Goal: Task Accomplishment & Management: Use online tool/utility

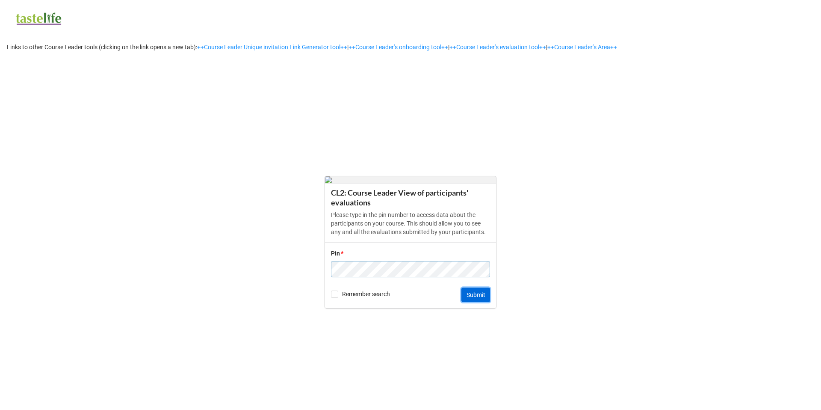
click at [483, 296] on button "Submit" at bounding box center [476, 294] width 29 height 15
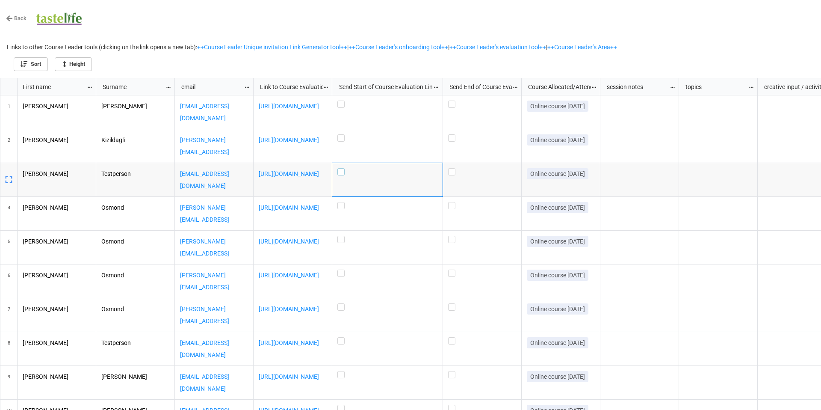
click at [344, 168] on label "grid" at bounding box center [388, 168] width 100 height 0
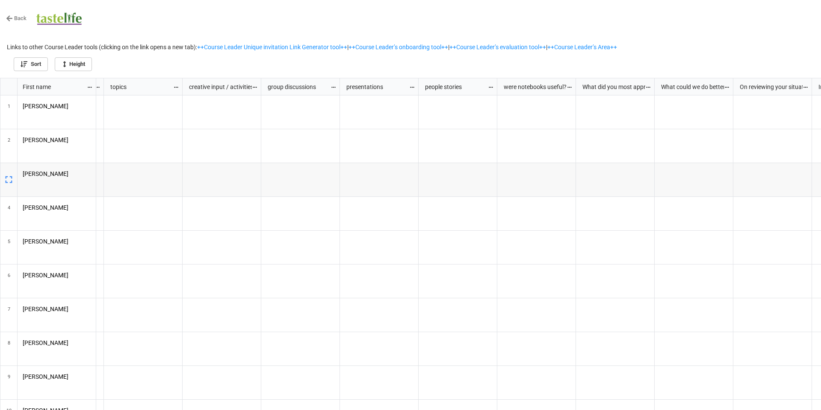
scroll to position [0, 601]
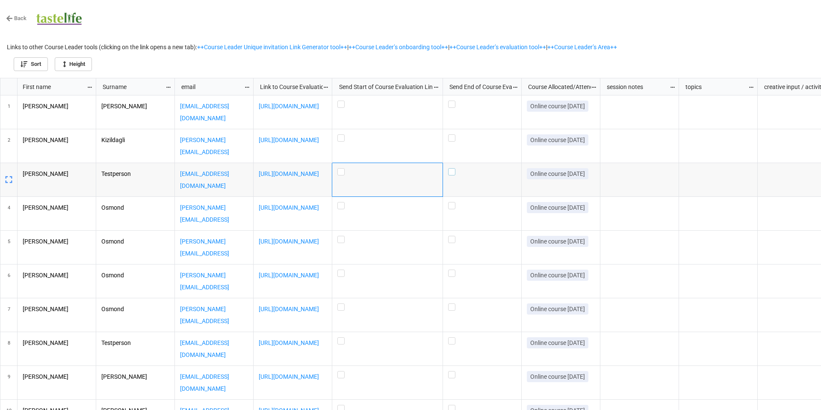
click at [452, 168] on label "grid" at bounding box center [482, 168] width 68 height 0
checkbox input "false"
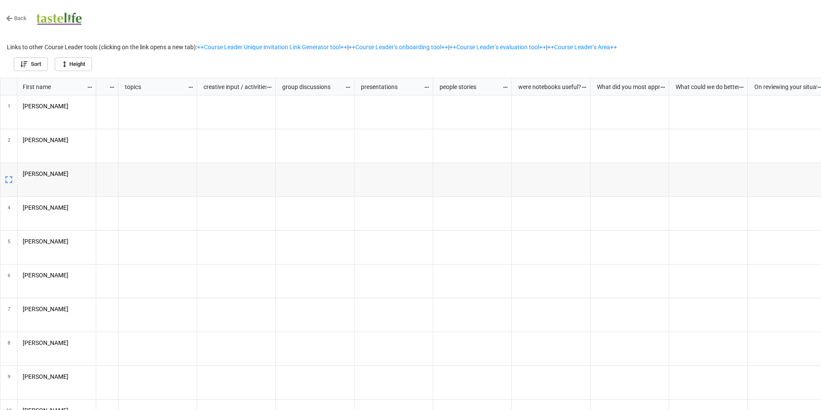
scroll to position [0, 347]
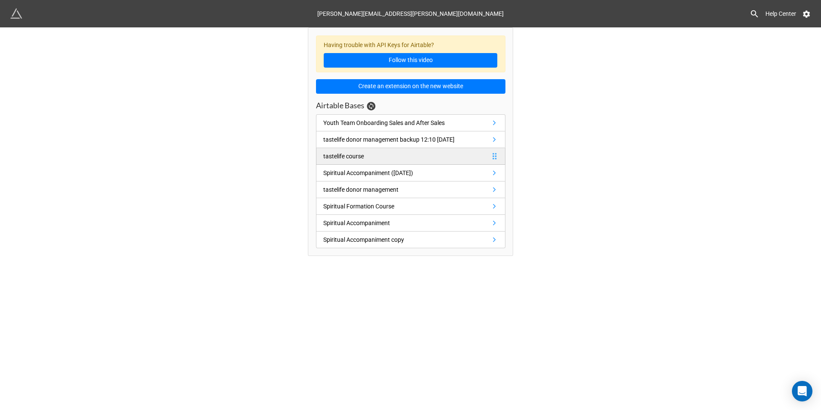
click at [498, 151] on link "tastelife course" at bounding box center [411, 156] width 190 height 17
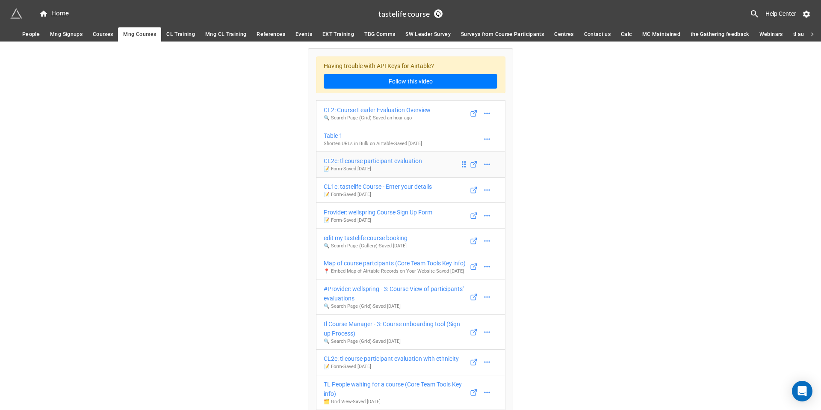
click at [411, 158] on div "CL2c: tl course participant evaluation" at bounding box center [373, 160] width 98 height 9
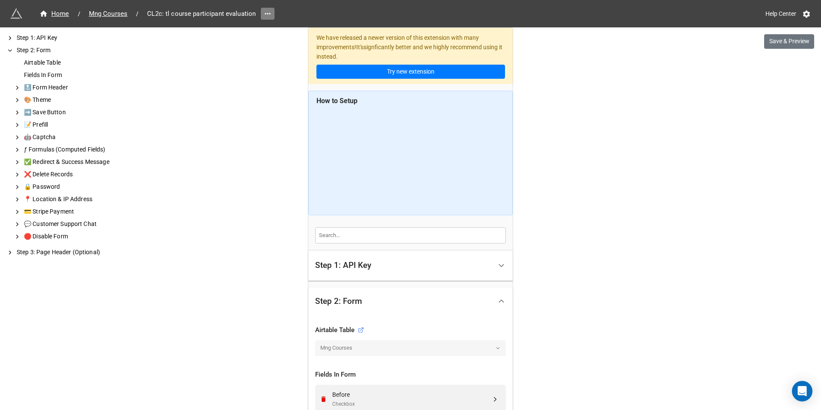
click at [268, 13] on icon at bounding box center [268, 13] width 6 height 1
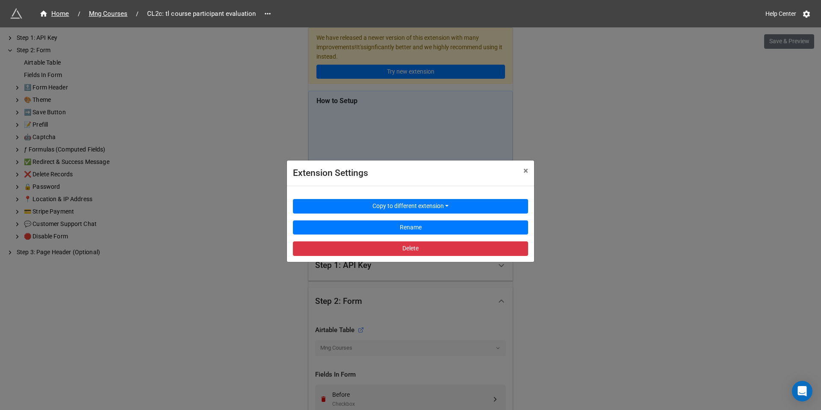
click at [195, 144] on div "Extension Settings × Close Copy to different extension Rename Delete" at bounding box center [410, 232] width 821 height 410
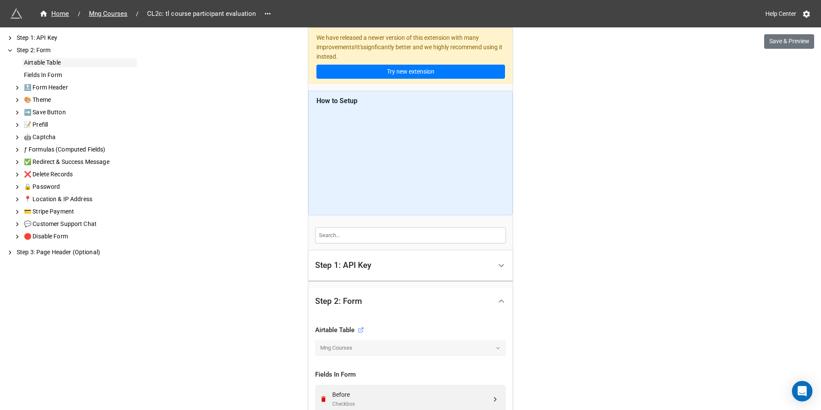
click at [49, 63] on div "Airtable Table" at bounding box center [79, 62] width 115 height 9
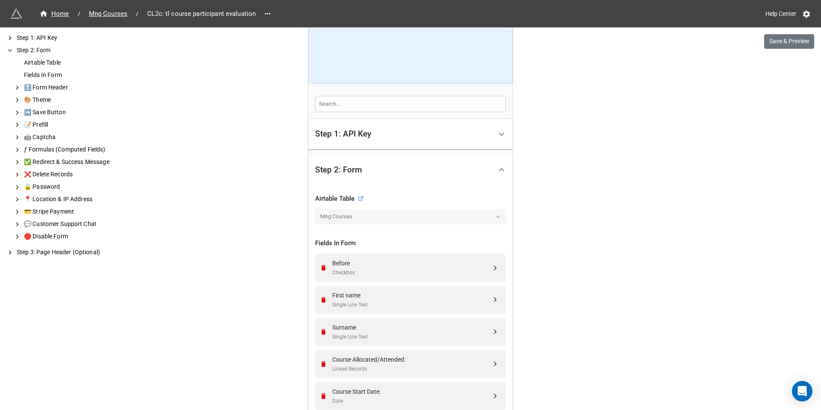
scroll to position [136, 0]
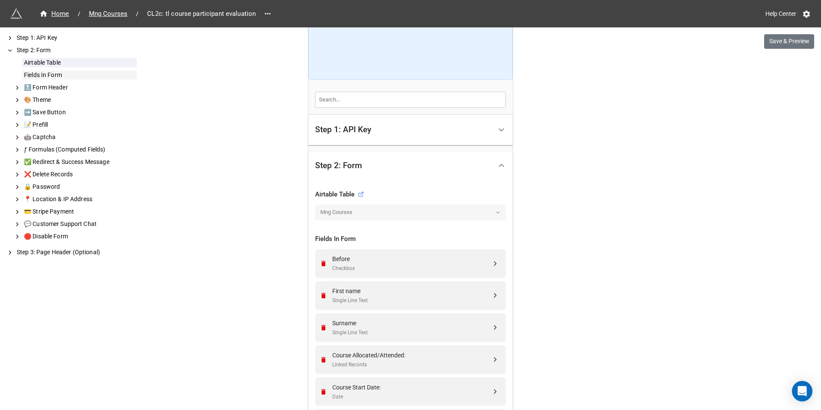
click at [47, 71] on div "Fields In Form" at bounding box center [79, 75] width 115 height 9
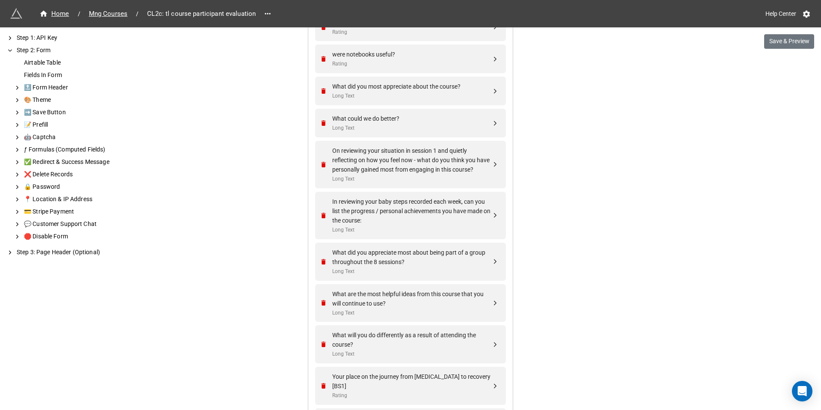
scroll to position [714, 0]
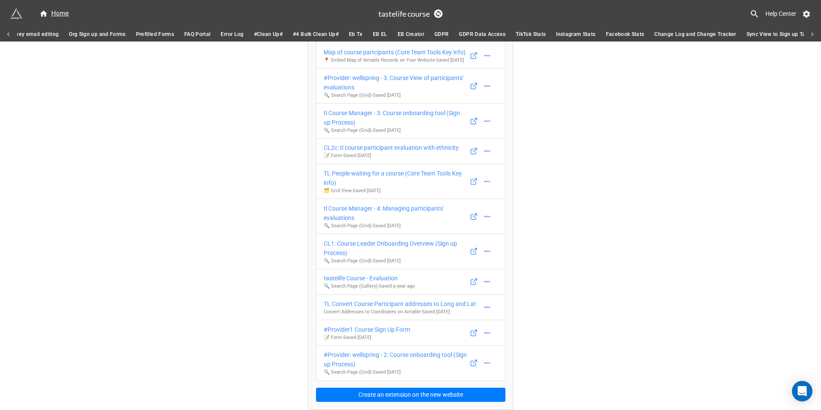
scroll to position [0, 1150]
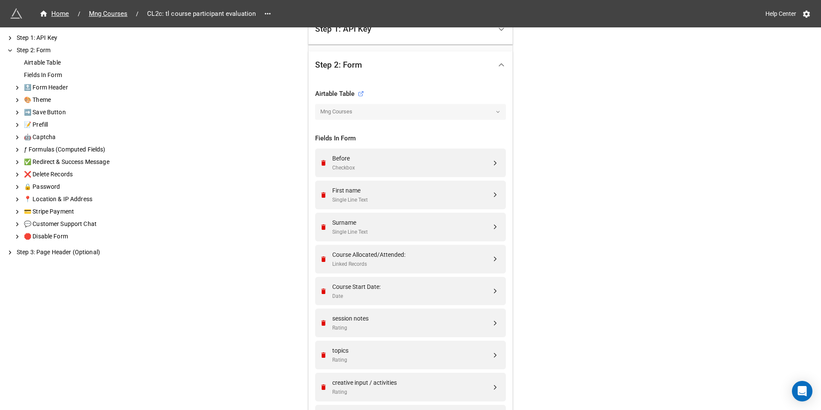
scroll to position [323, 0]
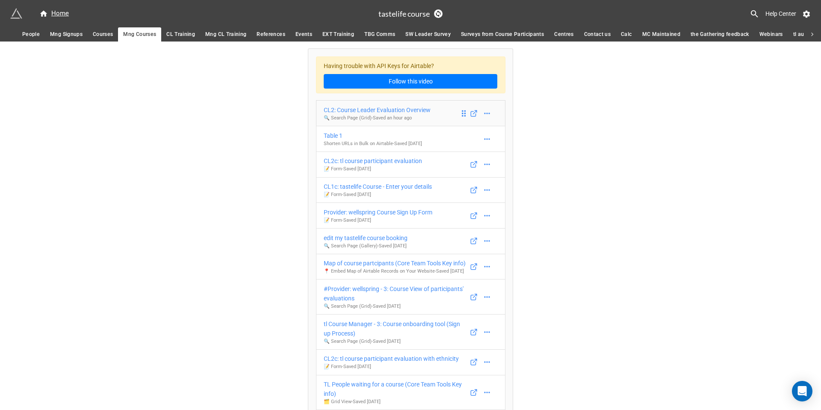
click at [416, 108] on div "CL2: Course Leader Evaluation Overview" at bounding box center [377, 109] width 107 height 9
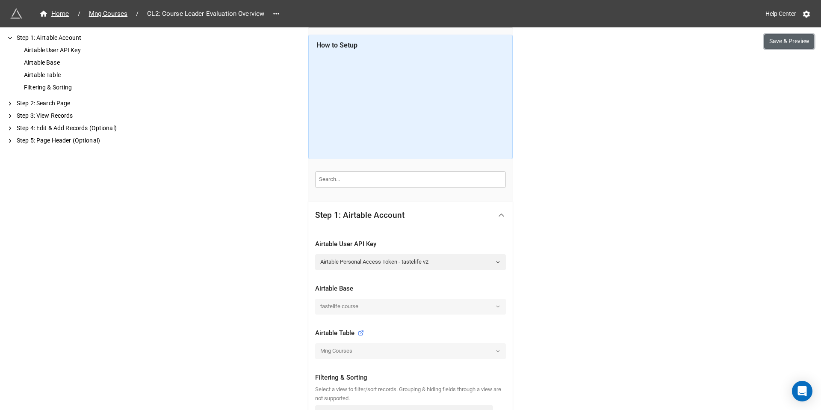
click at [783, 42] on button "Save & Preview" at bounding box center [789, 41] width 50 height 15
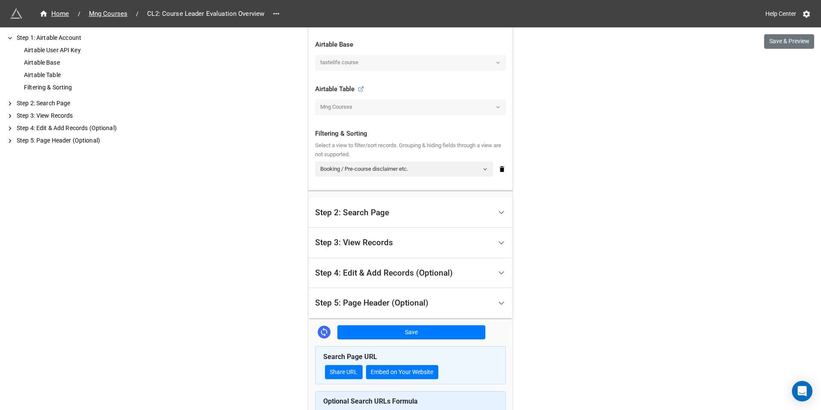
scroll to position [249, 0]
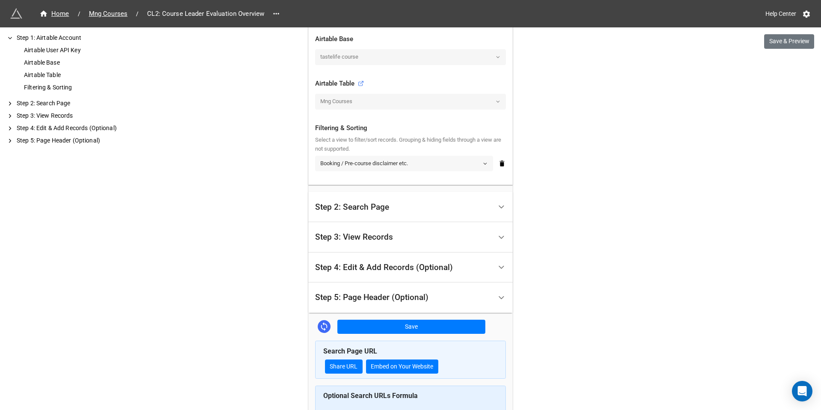
click at [485, 161] on icon at bounding box center [486, 164] width 6 height 6
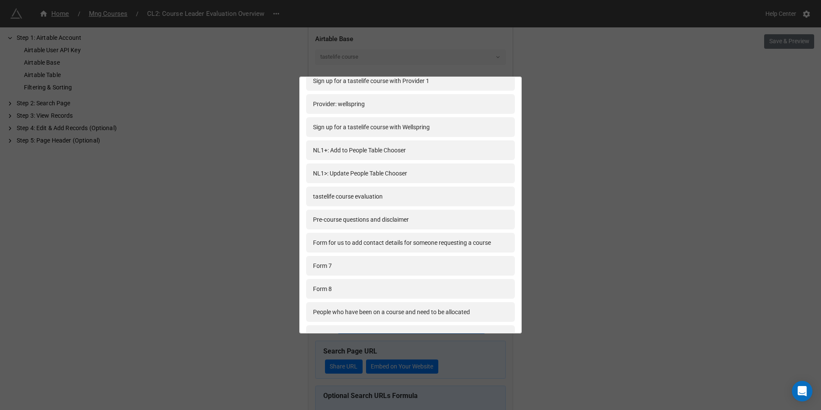
scroll to position [1070, 0]
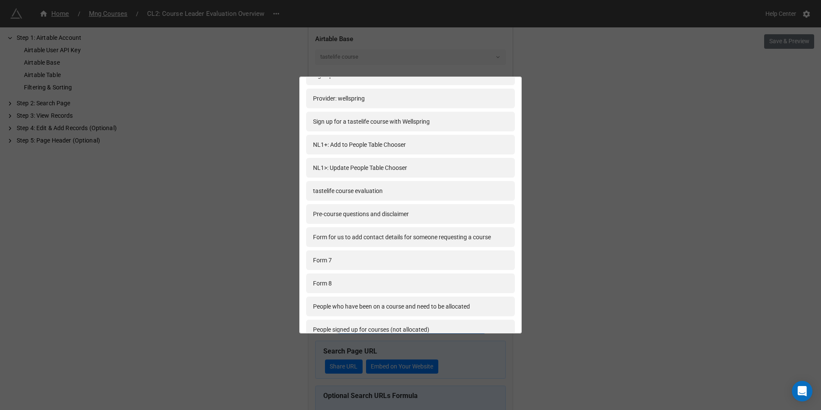
click at [616, 113] on div "Waiting list for interface Evaluations in last year for interface Evaluations s…" at bounding box center [410, 205] width 821 height 410
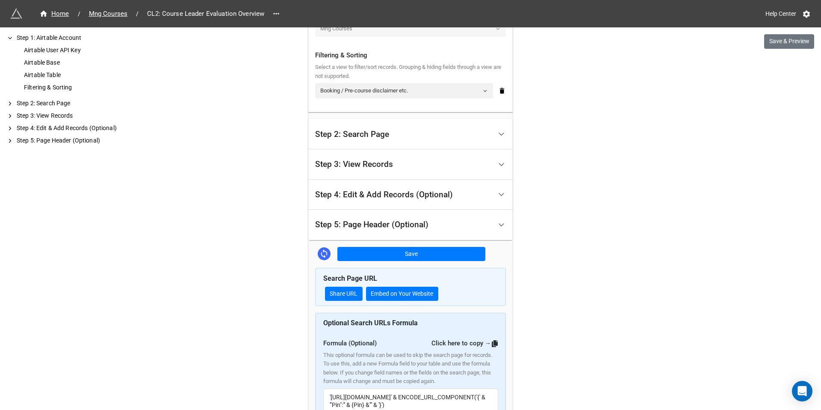
scroll to position [338, 0]
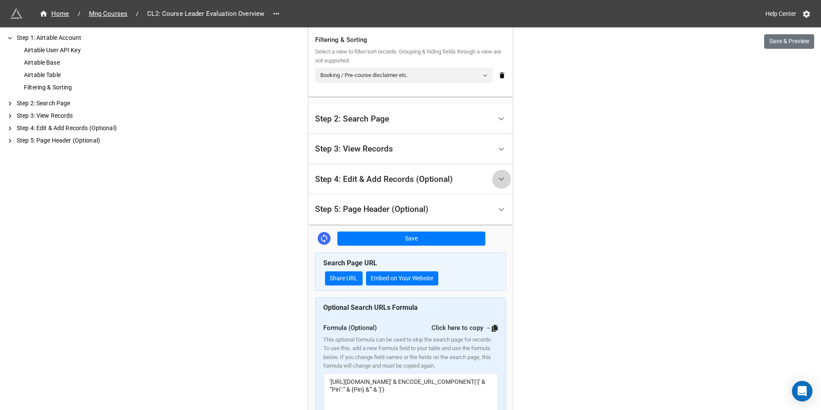
click at [499, 175] on icon at bounding box center [501, 179] width 9 height 9
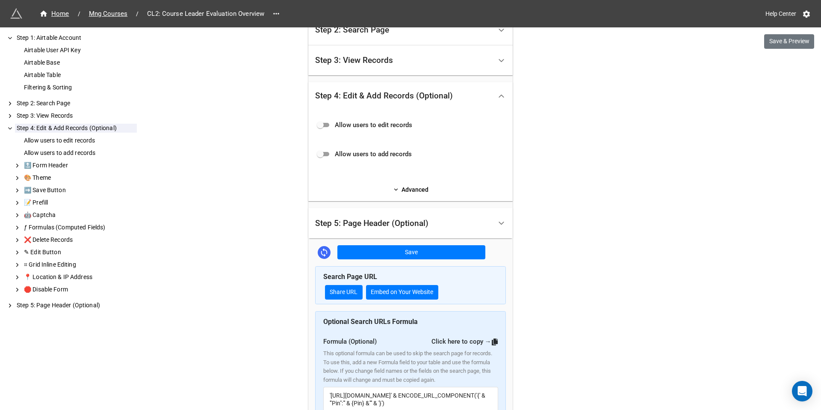
click at [576, 163] on div "Home / Mng Courses / CL2: Course Leader Evaluation Overview Help Center Save & …" at bounding box center [410, 145] width 821 height 711
click at [500, 92] on icon at bounding box center [501, 96] width 9 height 9
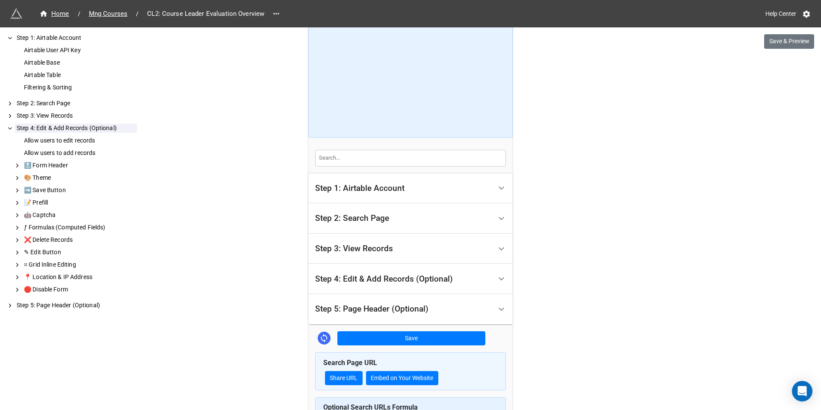
scroll to position [0, 0]
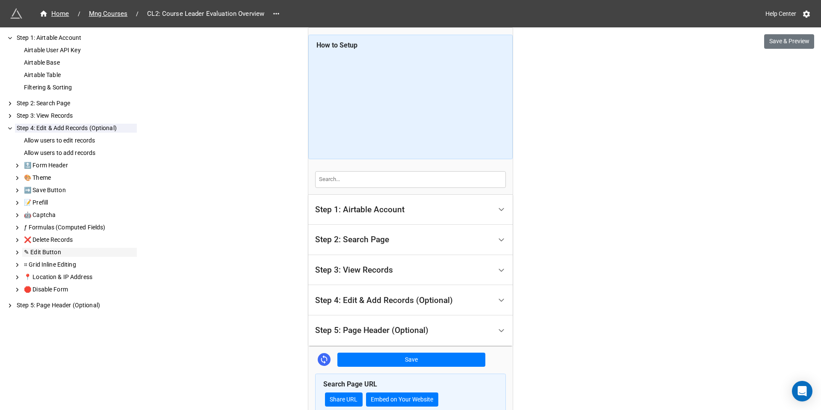
click at [61, 250] on div "✎ Edit Button" at bounding box center [79, 252] width 115 height 9
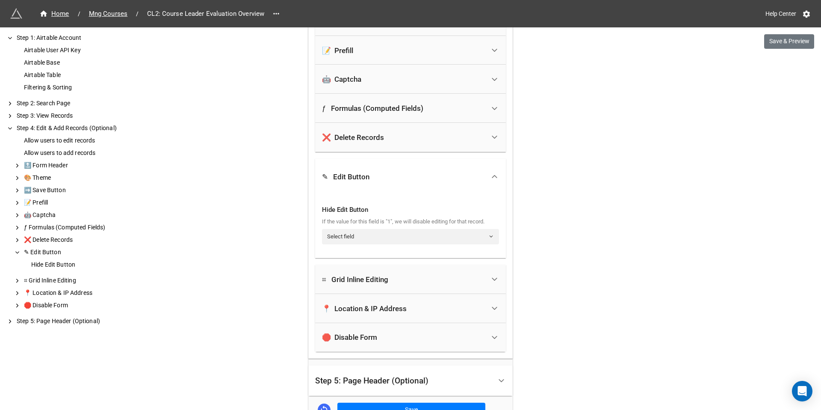
scroll to position [456, 0]
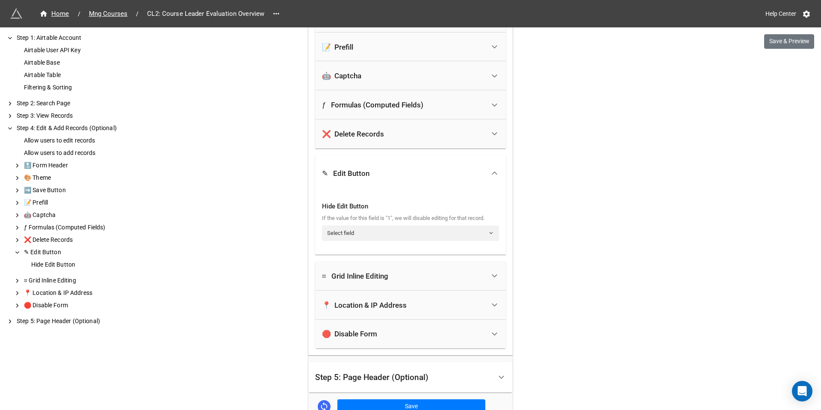
click at [61, 250] on div "✎ Edit Button" at bounding box center [79, 252] width 115 height 9
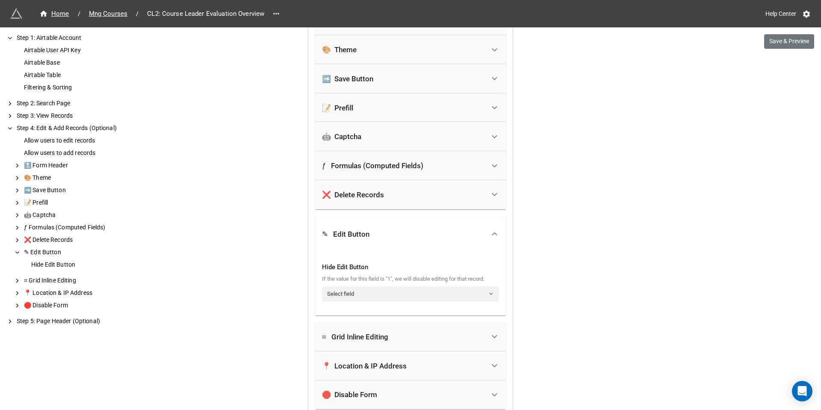
scroll to position [392, 0]
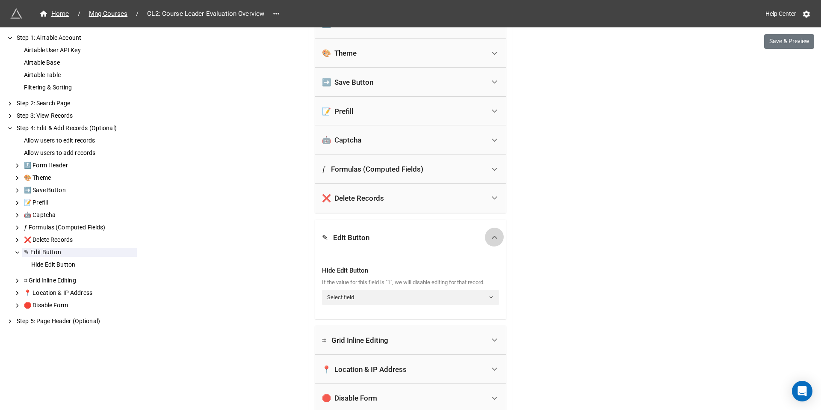
click at [495, 237] on icon at bounding box center [494, 237] width 9 height 9
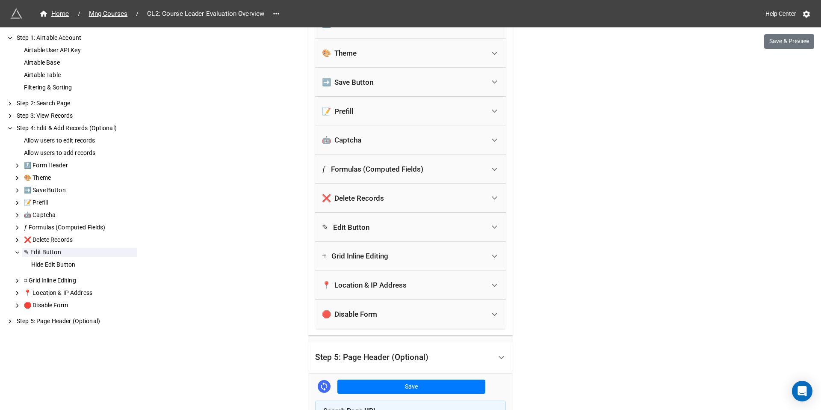
click at [493, 254] on icon at bounding box center [494, 256] width 9 height 9
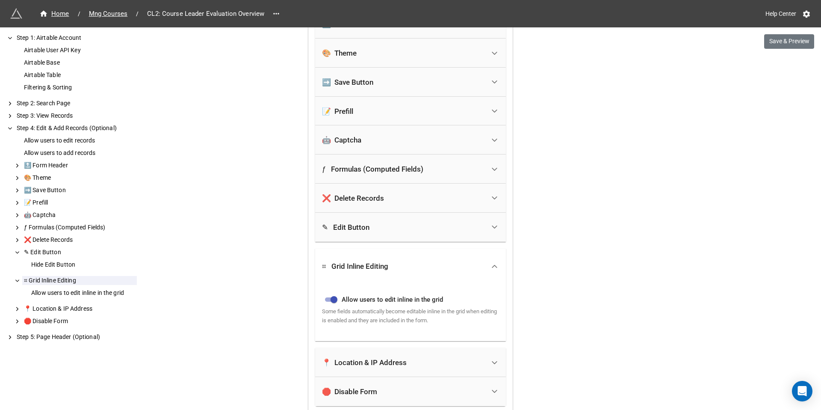
click at [493, 254] on div "⌗ Grid Inline Editing" at bounding box center [410, 267] width 191 height 36
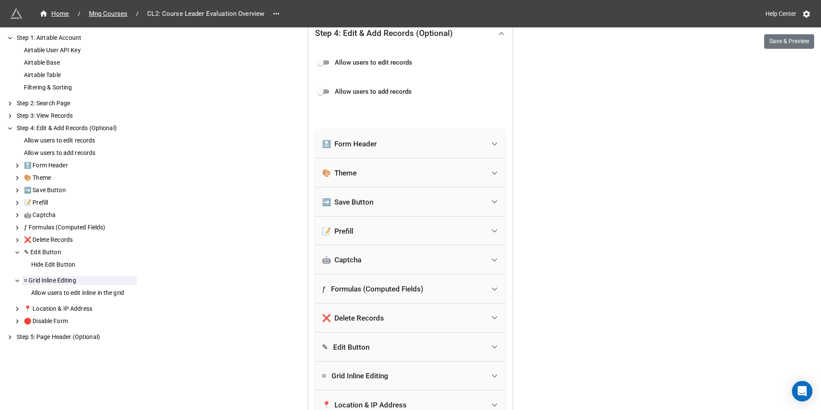
scroll to position [271, 0]
click at [492, 230] on icon at bounding box center [494, 231] width 9 height 9
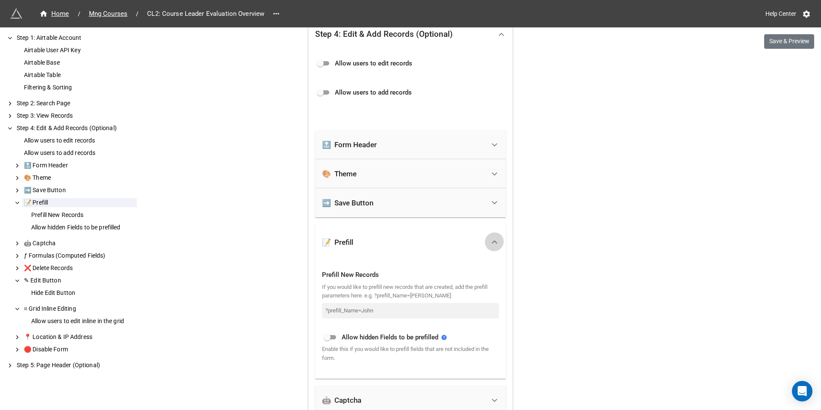
click at [492, 240] on icon at bounding box center [494, 241] width 9 height 9
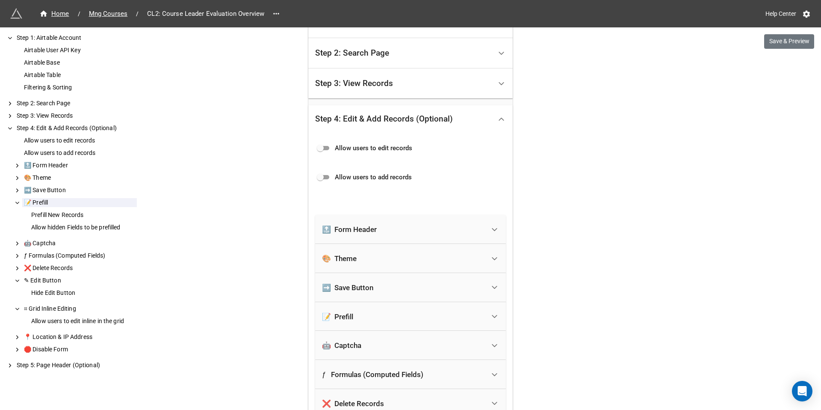
scroll to position [184, 0]
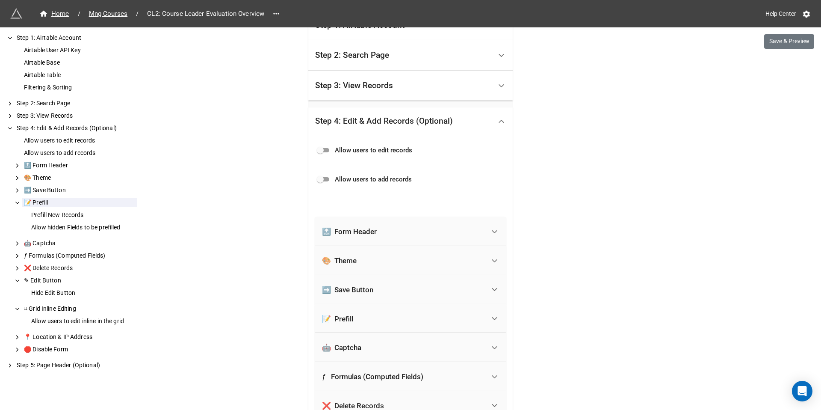
click at [491, 230] on icon at bounding box center [494, 231] width 9 height 9
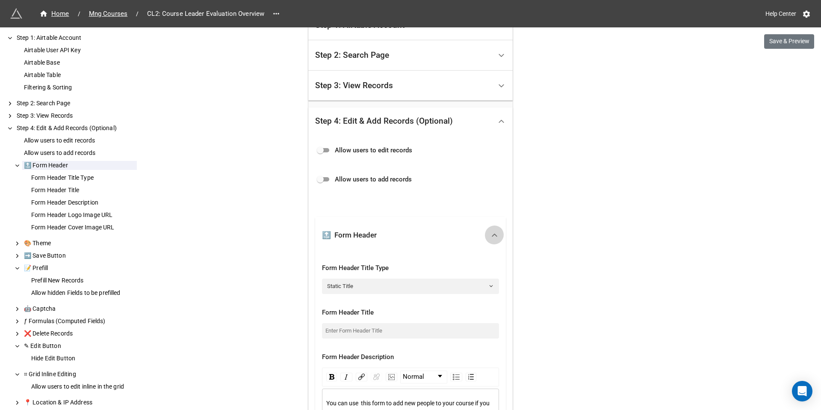
click at [491, 231] on icon at bounding box center [494, 235] width 9 height 9
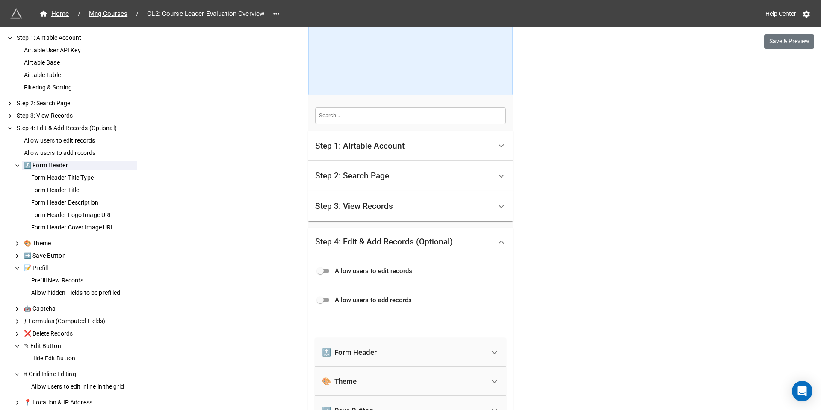
scroll to position [60, 0]
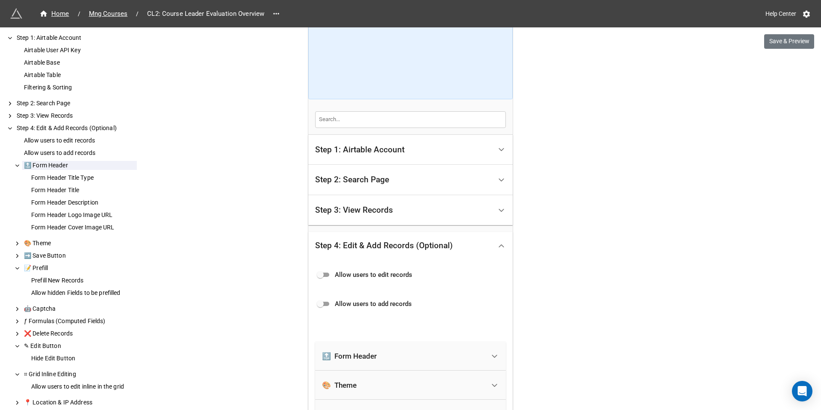
click at [497, 242] on icon at bounding box center [501, 245] width 9 height 9
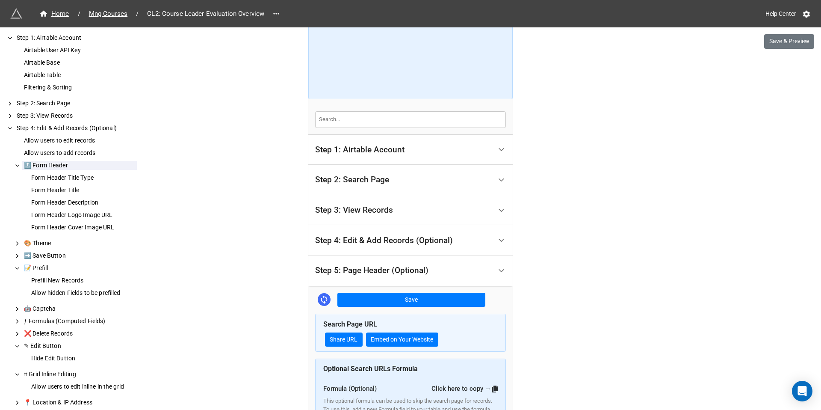
click at [498, 207] on icon at bounding box center [501, 210] width 9 height 9
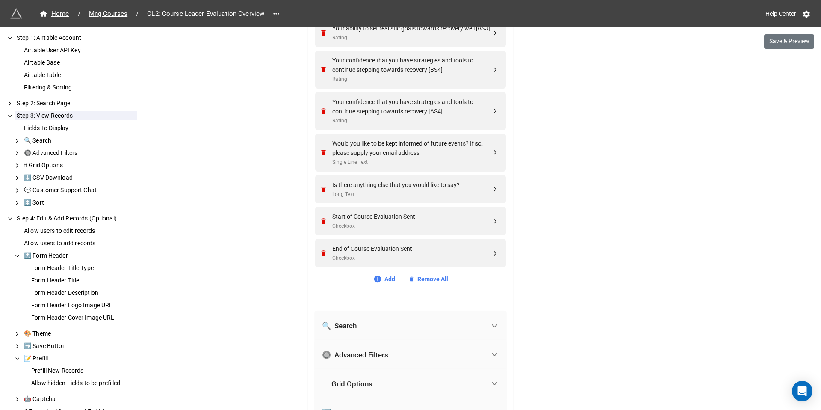
scroll to position [1288, 0]
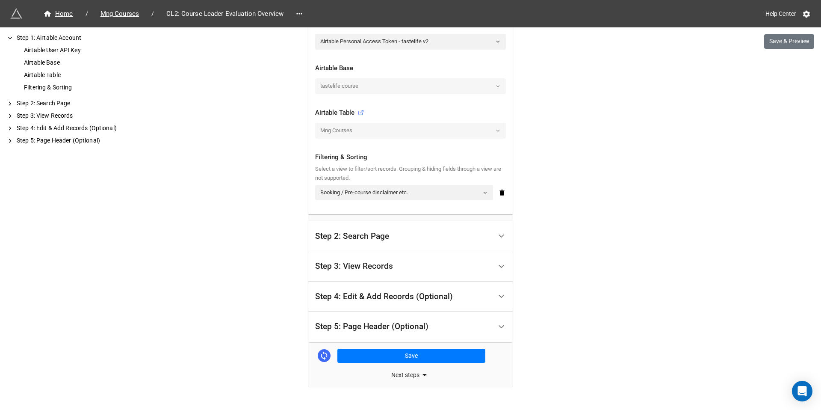
scroll to position [240, 0]
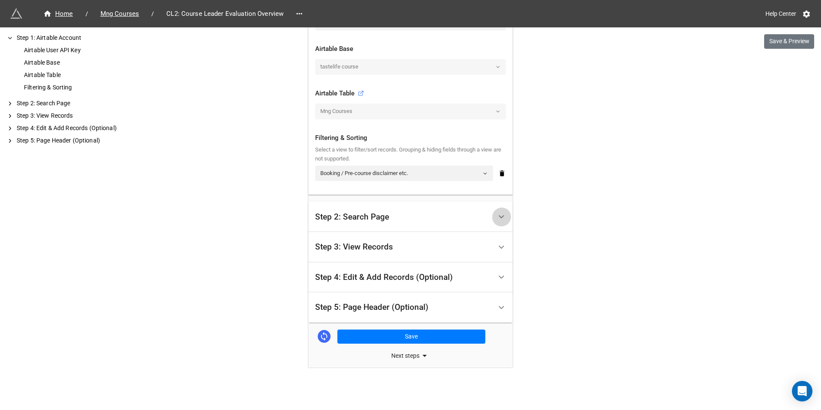
click at [500, 211] on div at bounding box center [501, 216] width 19 height 19
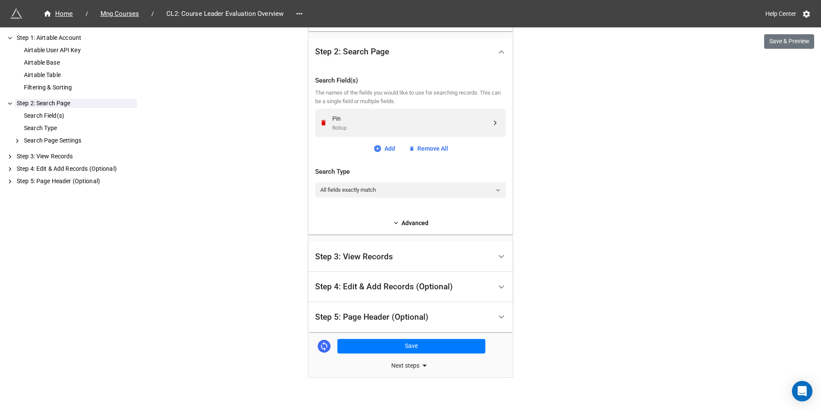
scroll to position [195, 0]
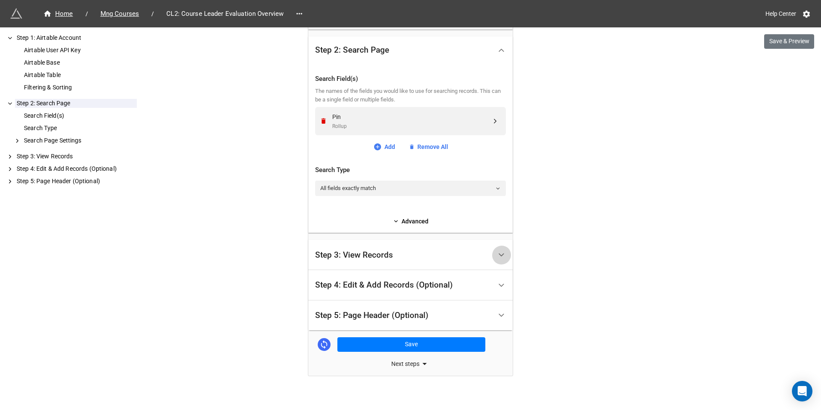
click at [499, 255] on polyline at bounding box center [501, 255] width 5 height 2
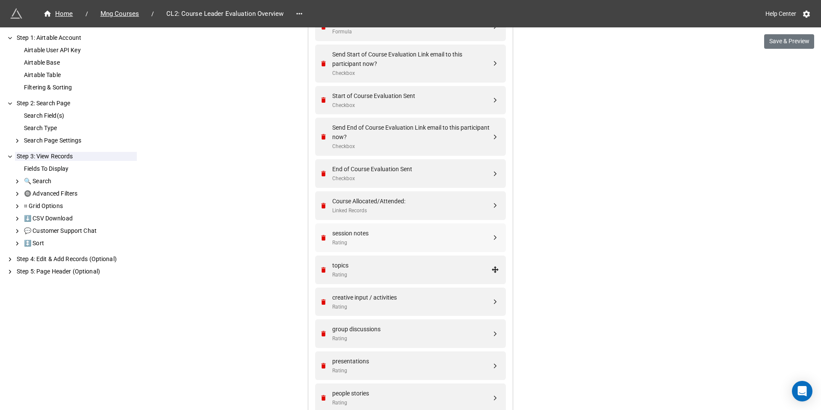
scroll to position [398, 0]
click at [394, 93] on div "Start of Course Evaluation Sent" at bounding box center [411, 96] width 159 height 9
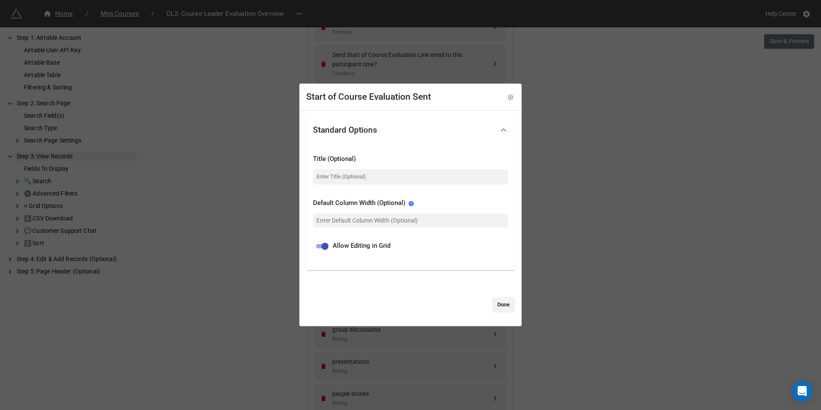
click at [366, 98] on div "Start of Course Evaluation Sent" at bounding box center [368, 97] width 125 height 14
click at [501, 302] on link "Done" at bounding box center [503, 304] width 23 height 15
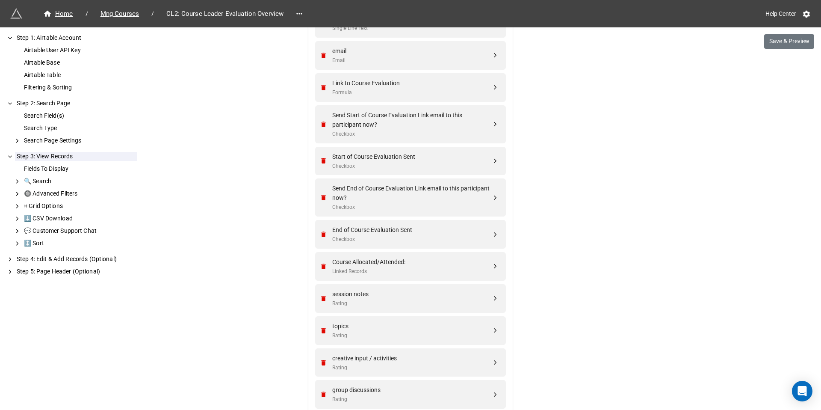
scroll to position [332, 0]
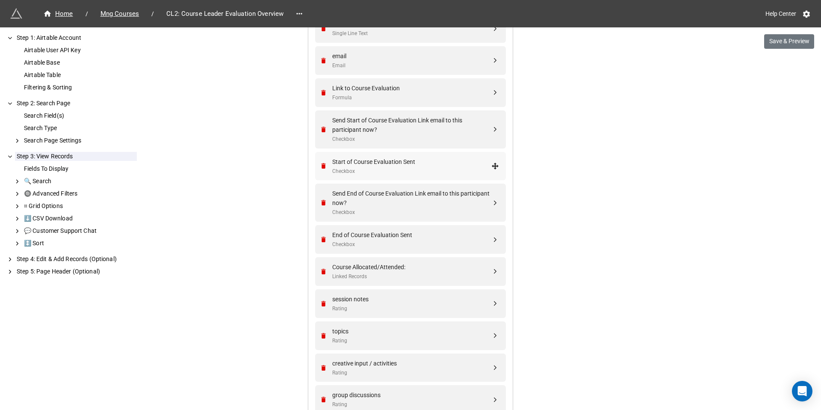
click at [407, 160] on div "Start of Course Evaluation Sent" at bounding box center [411, 161] width 159 height 9
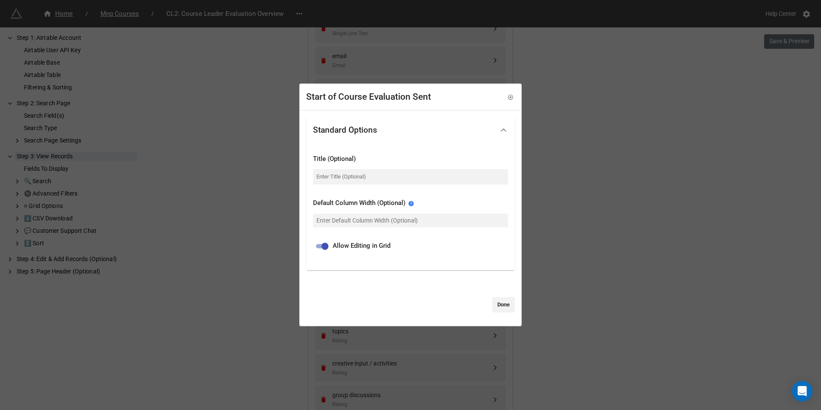
click at [382, 92] on div "Start of Course Evaluation Sent" at bounding box center [368, 97] width 125 height 14
click at [509, 93] on div "Start of Course Evaluation Sent" at bounding box center [410, 97] width 221 height 26
click at [508, 95] on icon at bounding box center [511, 97] width 6 height 6
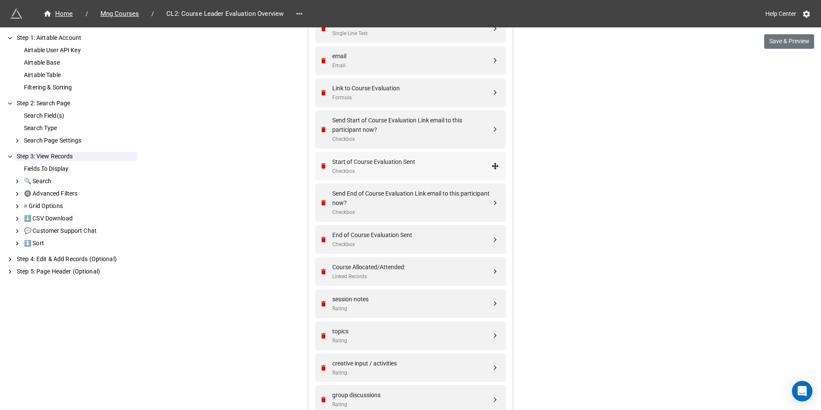
click at [370, 160] on div "Start of Course Evaluation Sent" at bounding box center [411, 161] width 159 height 9
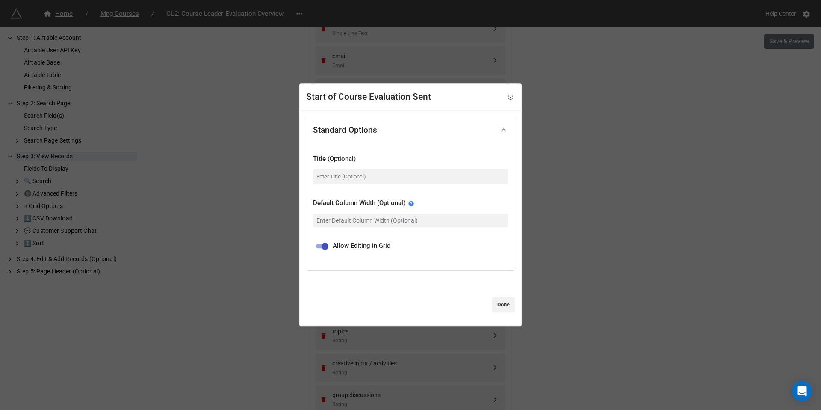
click at [370, 160] on div "Title (Optional)" at bounding box center [410, 159] width 195 height 10
click at [509, 101] on div "Start of Course Evaluation Sent" at bounding box center [410, 97] width 221 height 26
click at [508, 97] on icon at bounding box center [511, 97] width 6 height 6
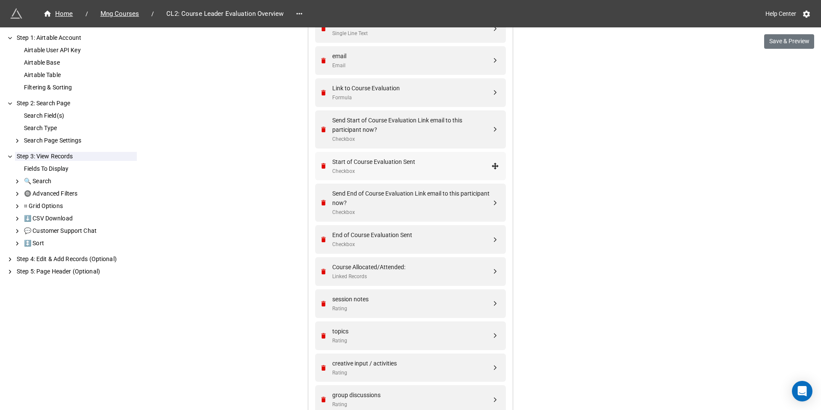
drag, startPoint x: 346, startPoint y: 160, endPoint x: 339, endPoint y: 160, distance: 7.3
click at [339, 160] on div "Start of Course Evaluation Sent" at bounding box center [411, 161] width 159 height 9
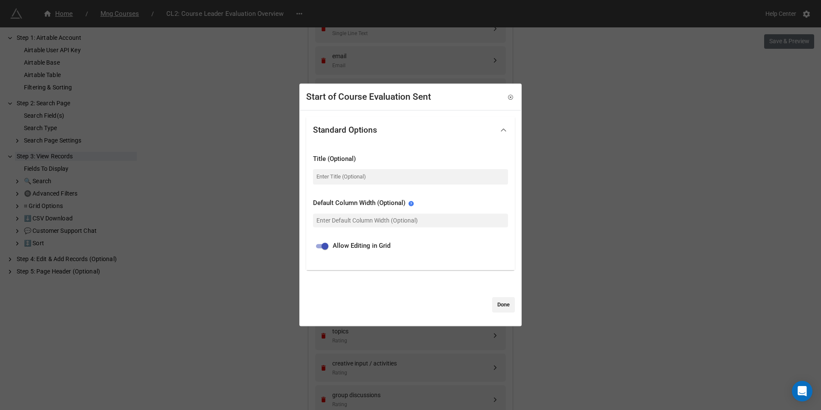
click at [364, 94] on div "Start of Course Evaluation Sent" at bounding box center [368, 97] width 125 height 14
click at [366, 95] on div "Start of Course Evaluation Sent" at bounding box center [368, 97] width 125 height 14
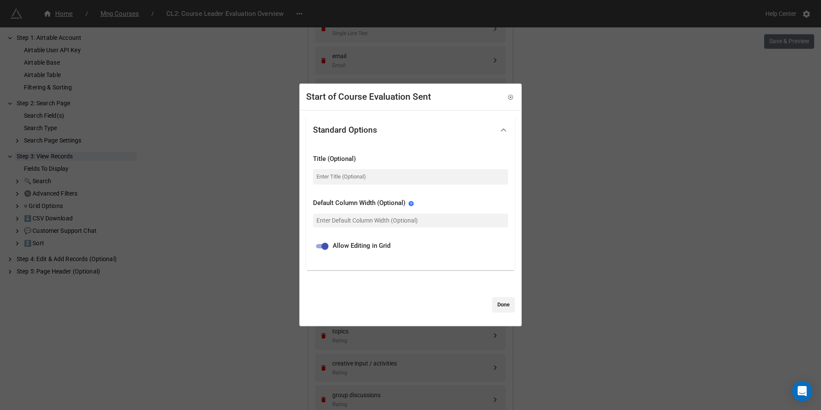
click at [366, 98] on div "Start of Course Evaluation Sent" at bounding box center [368, 97] width 125 height 14
click at [356, 96] on div "Start of Course Evaluation Sent" at bounding box center [368, 97] width 125 height 14
click at [510, 96] on icon at bounding box center [511, 97] width 2 height 2
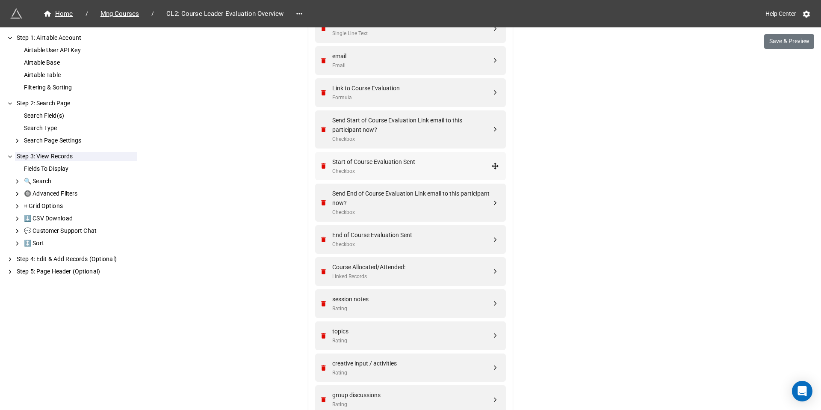
click at [382, 160] on div "Start of Course Evaluation Sent" at bounding box center [411, 161] width 159 height 9
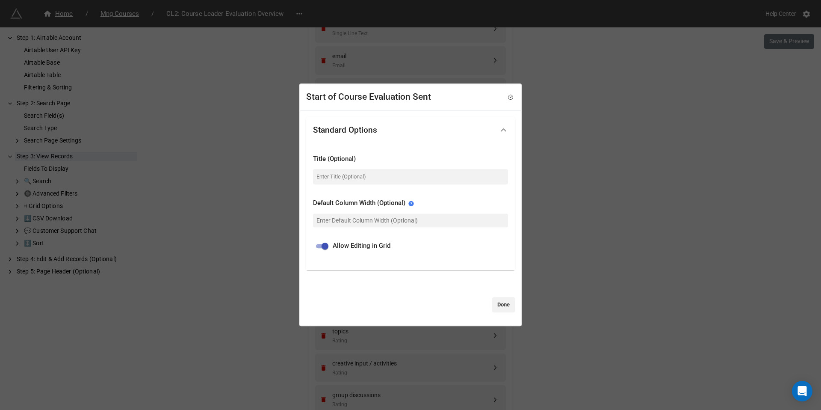
click at [382, 160] on div "Title (Optional)" at bounding box center [410, 159] width 195 height 10
click at [361, 95] on div "Start of Course Evaluation Sent" at bounding box center [368, 97] width 125 height 14
click at [426, 176] on input at bounding box center [410, 176] width 195 height 15
click at [508, 96] on icon at bounding box center [511, 97] width 6 height 6
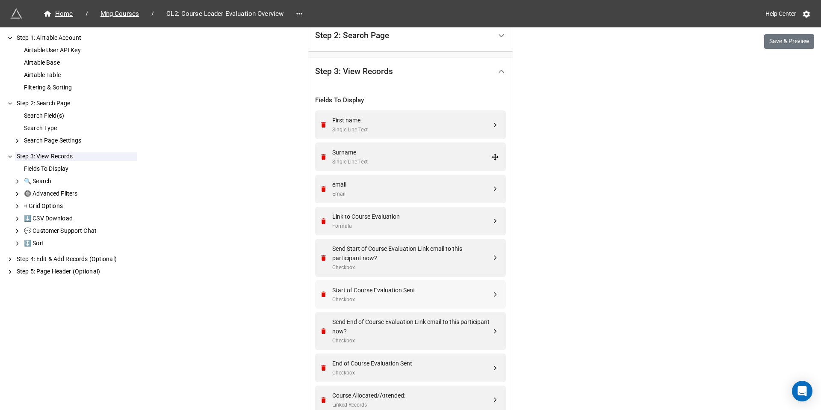
scroll to position [185, 0]
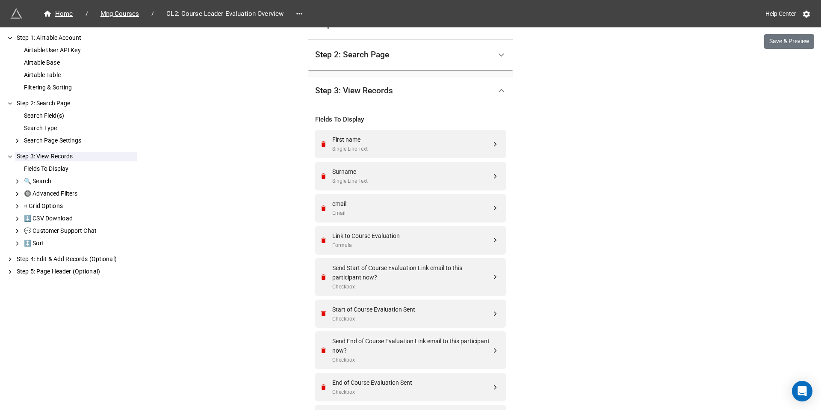
click at [501, 87] on icon at bounding box center [501, 90] width 9 height 9
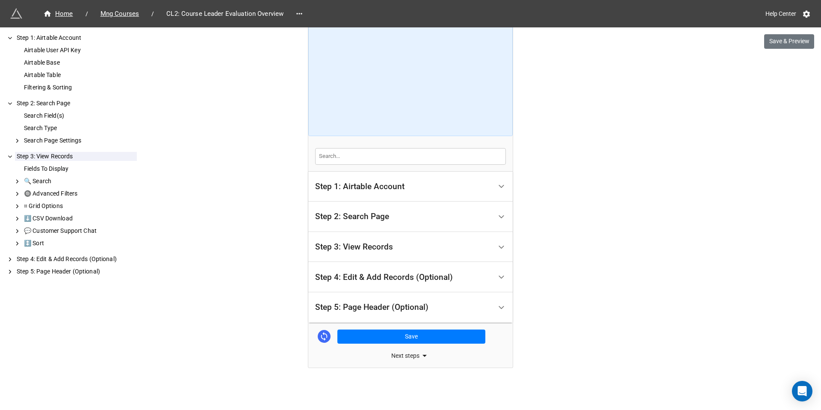
scroll to position [23, 0]
click at [497, 275] on icon at bounding box center [501, 276] width 9 height 9
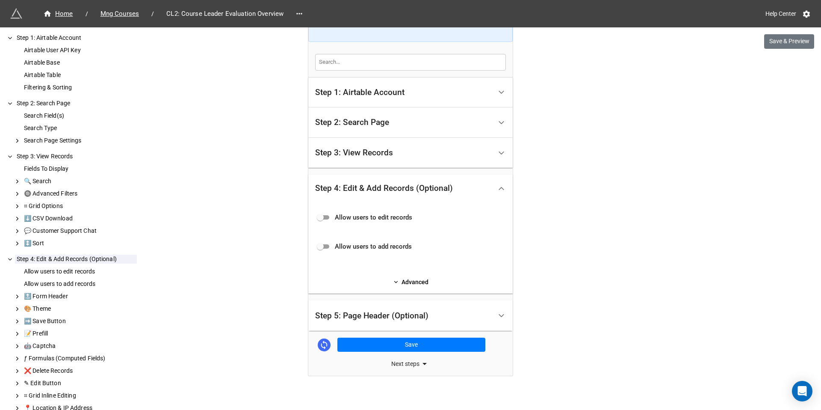
scroll to position [125, 0]
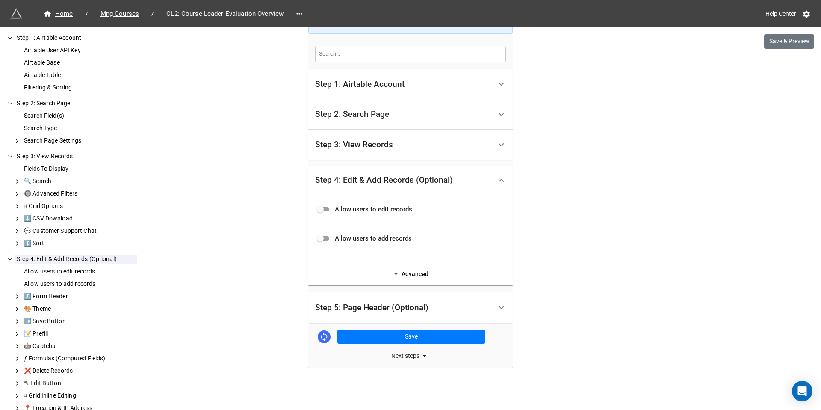
click at [393, 272] on icon at bounding box center [396, 274] width 6 height 6
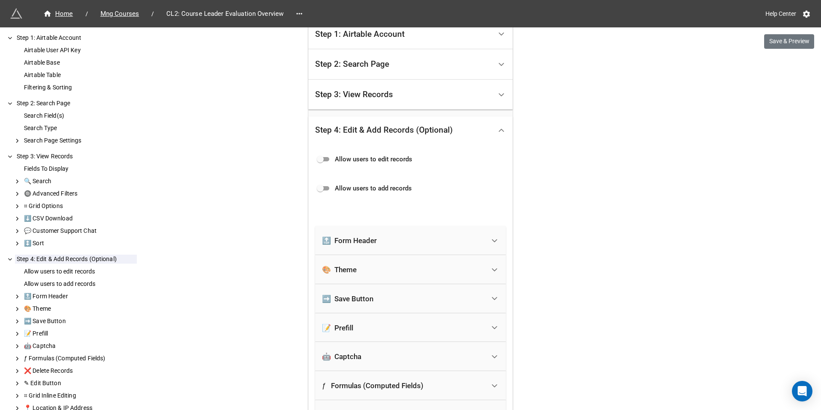
scroll to position [178, 0]
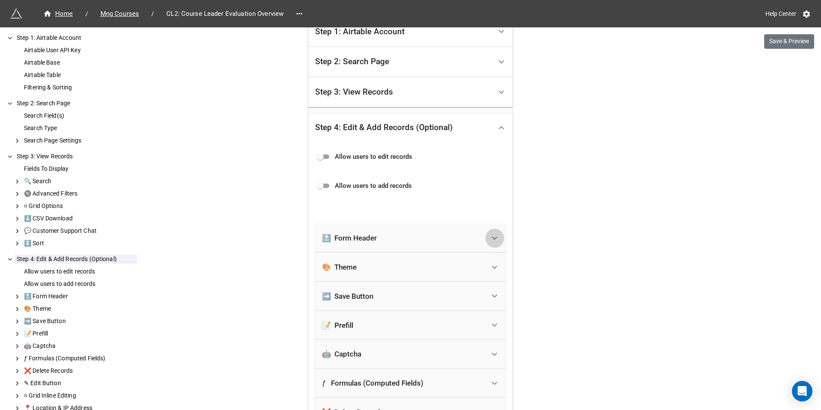
click at [490, 236] on icon at bounding box center [494, 238] width 9 height 9
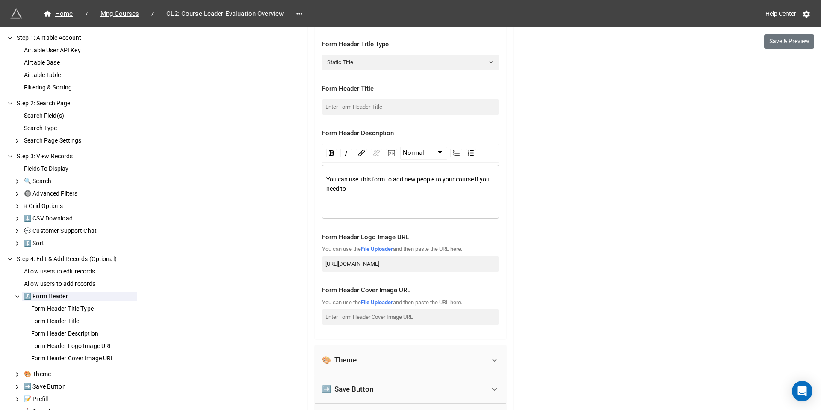
scroll to position [411, 0]
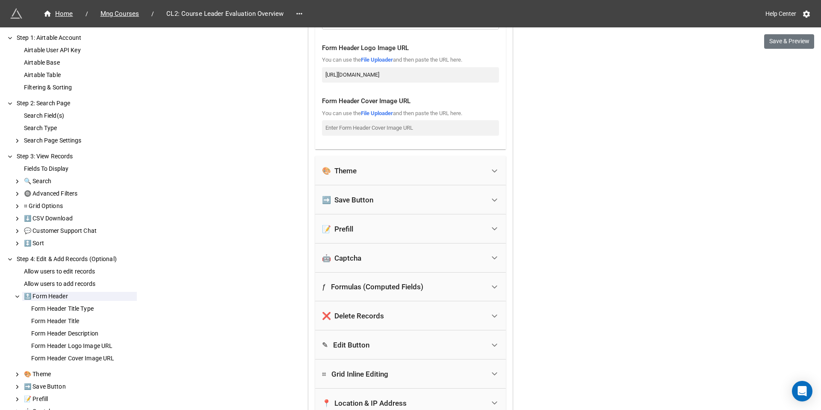
click at [493, 229] on polyline at bounding box center [494, 229] width 5 height 2
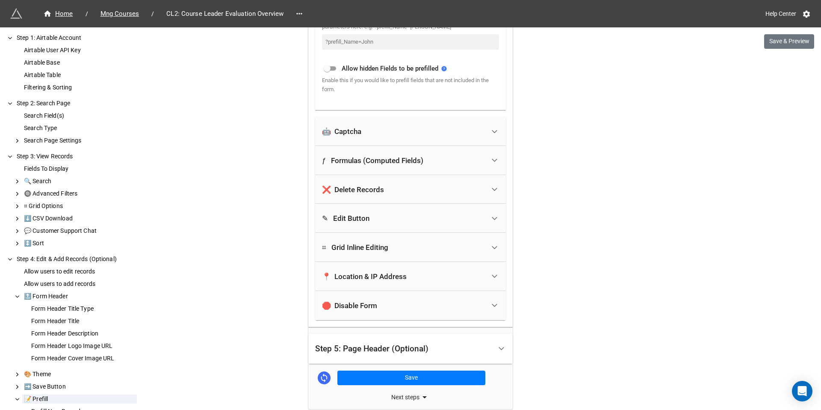
scroll to position [581, 0]
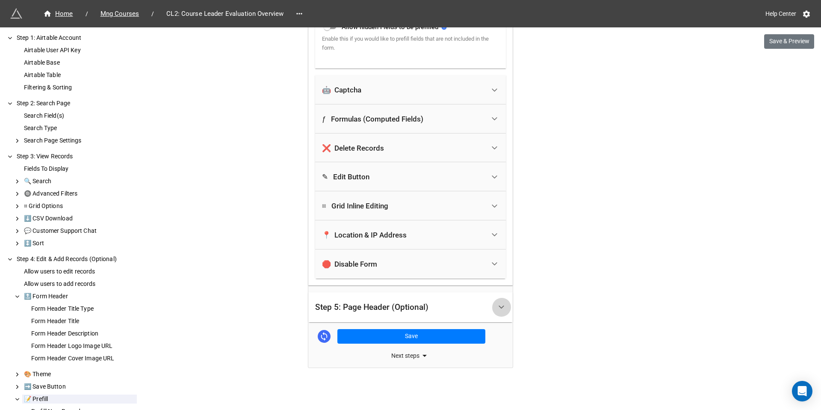
click at [499, 304] on icon at bounding box center [501, 306] width 9 height 9
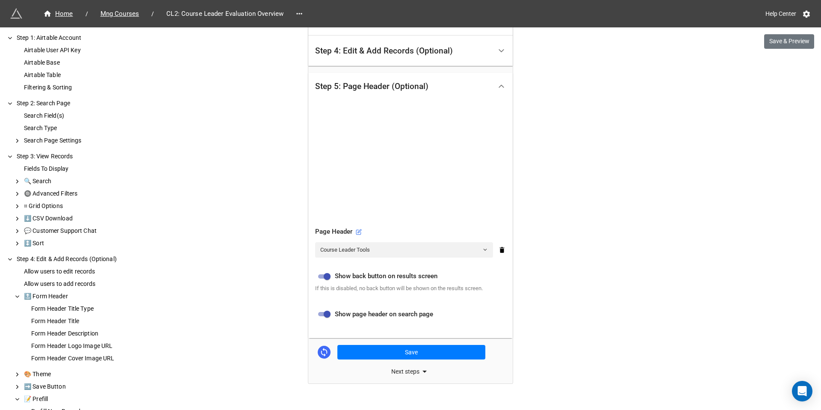
scroll to position [251, 0]
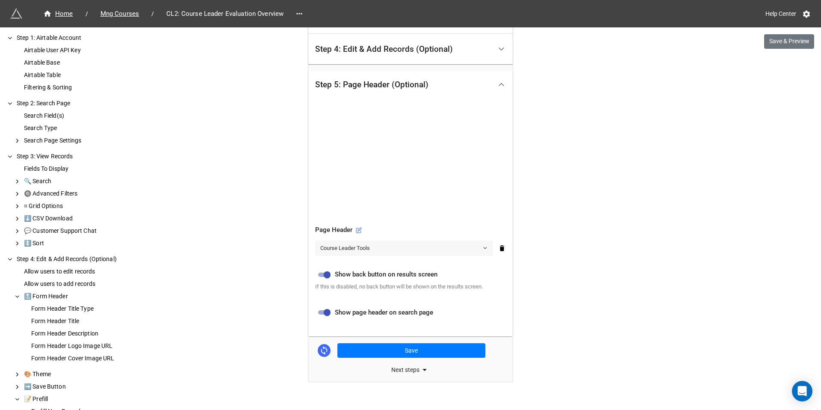
click at [485, 248] on icon at bounding box center [486, 248] width 6 height 6
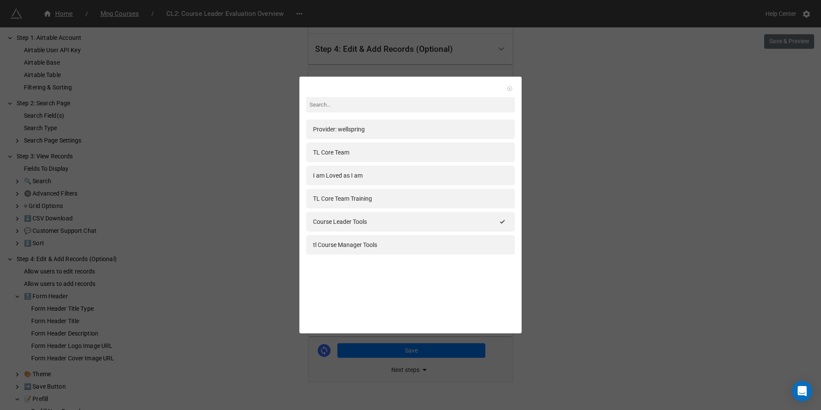
click at [507, 89] on icon at bounding box center [510, 89] width 6 height 6
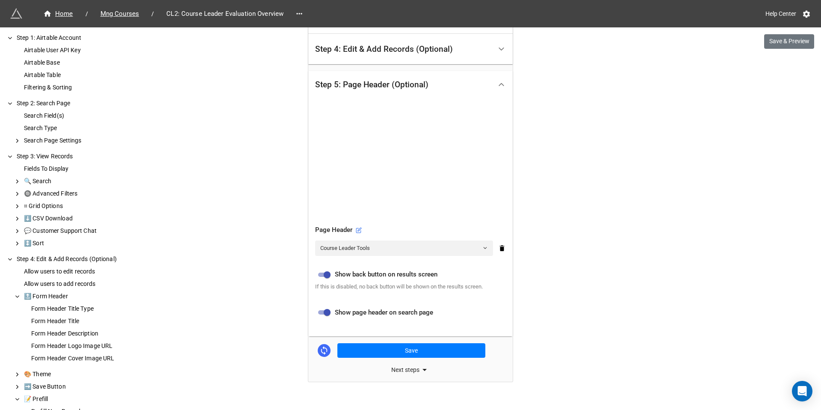
scroll to position [265, 0]
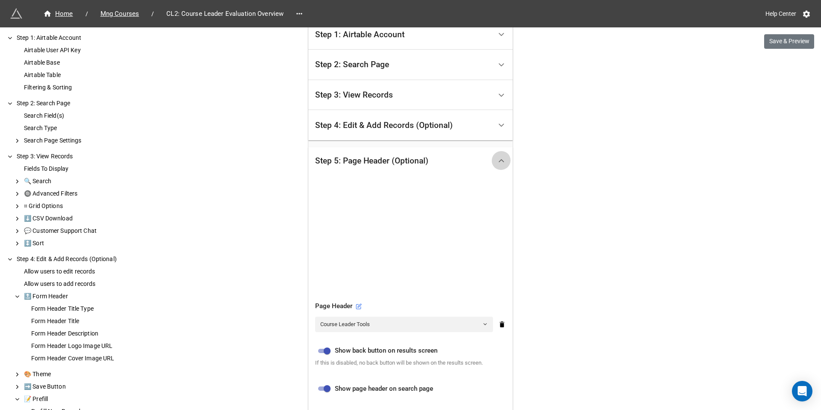
click at [499, 160] on polyline at bounding box center [501, 161] width 5 height 2
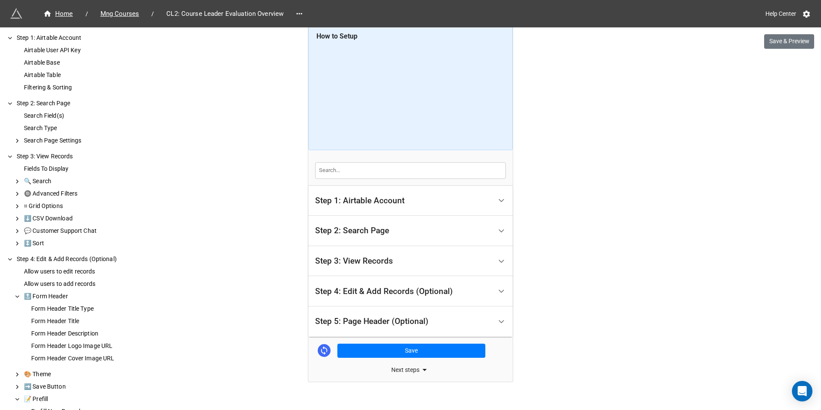
scroll to position [0, 0]
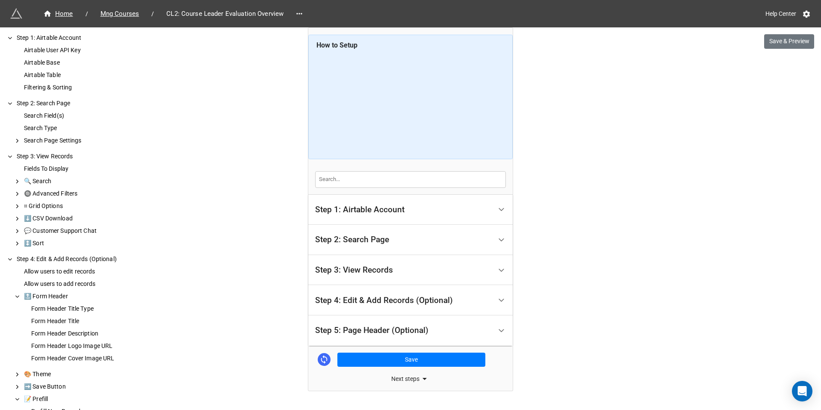
click at [498, 269] on icon at bounding box center [501, 270] width 9 height 9
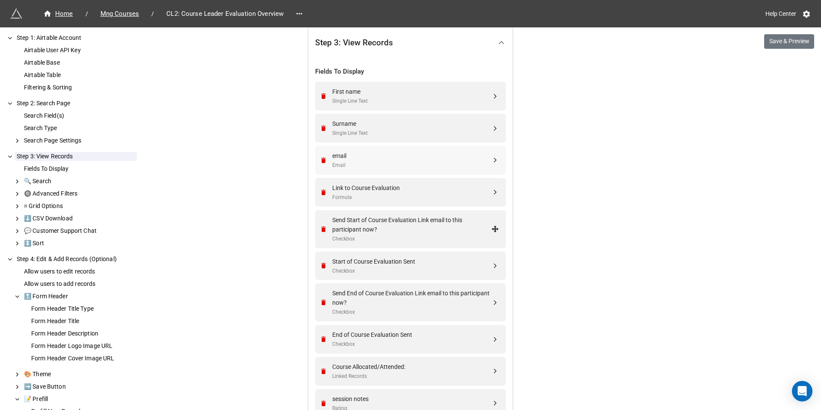
scroll to position [234, 0]
click at [494, 265] on icon at bounding box center [496, 265] width 8 height 8
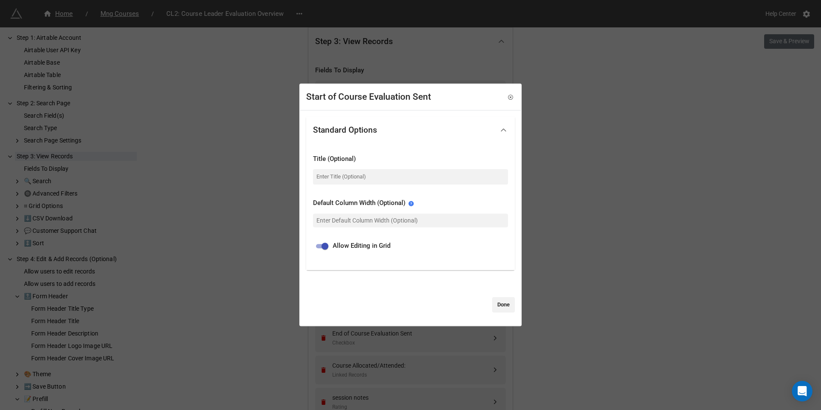
click at [501, 128] on icon at bounding box center [503, 129] width 9 height 9
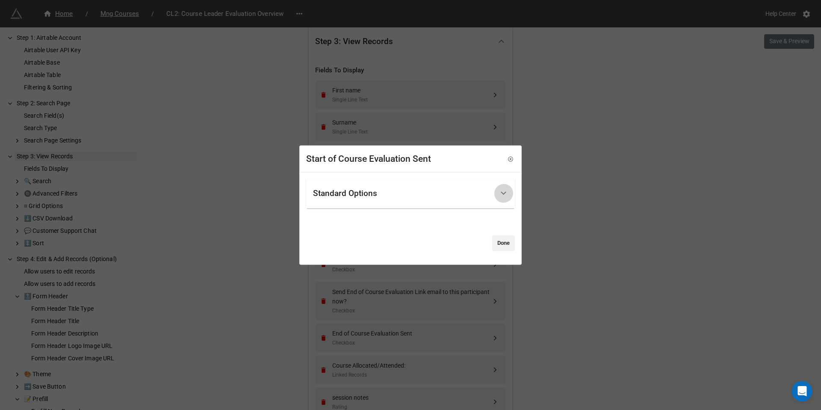
click at [501, 190] on icon at bounding box center [503, 193] width 9 height 9
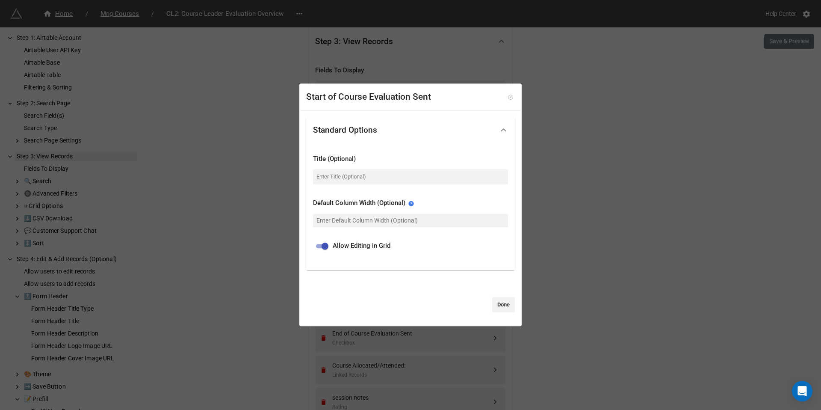
click at [510, 97] on icon at bounding box center [511, 97] width 2 height 2
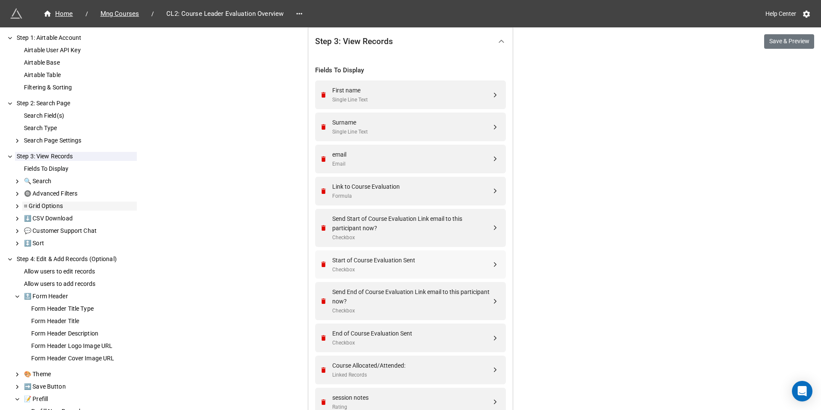
click at [63, 205] on div "⌗ Grid Options" at bounding box center [79, 205] width 115 height 9
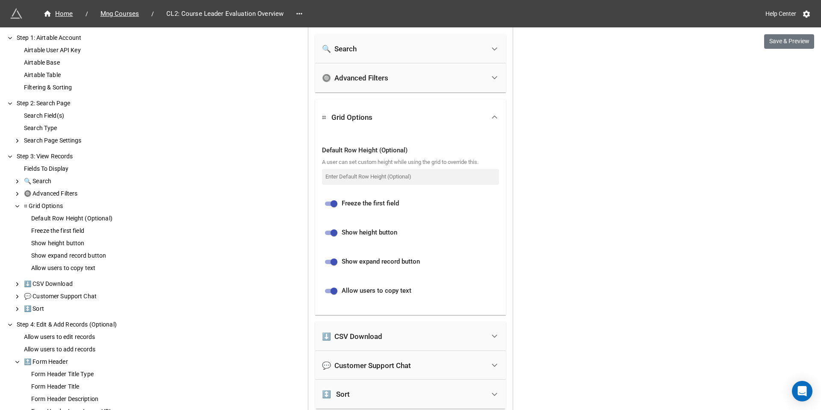
scroll to position [1539, 0]
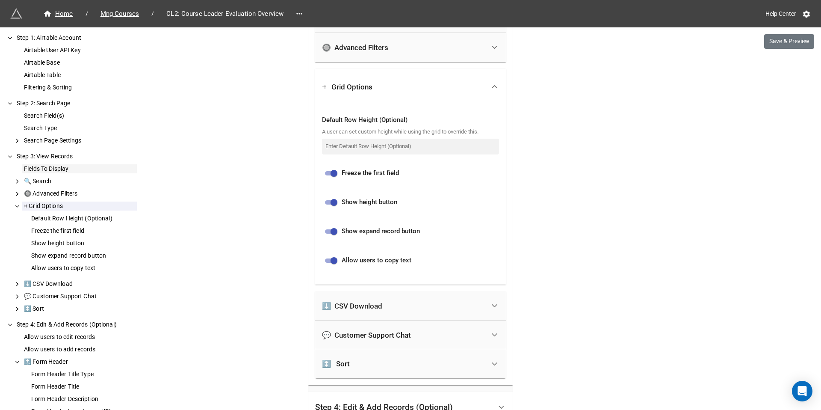
click at [58, 165] on div "Fields To Display" at bounding box center [79, 168] width 115 height 9
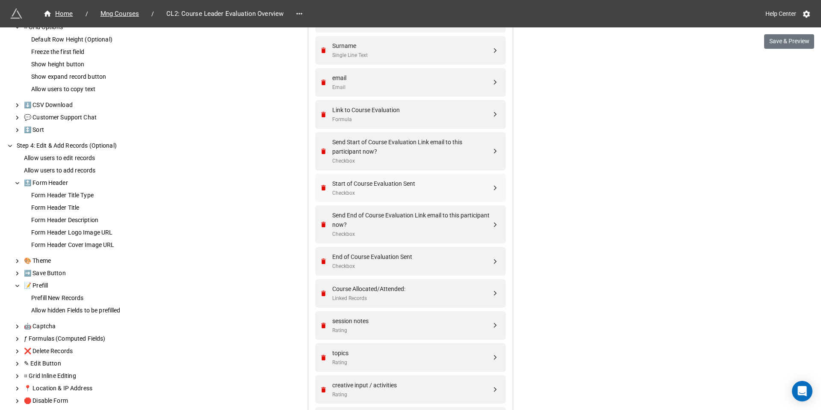
scroll to position [178, 0]
click at [92, 209] on div "Form Header Title" at bounding box center [83, 208] width 107 height 9
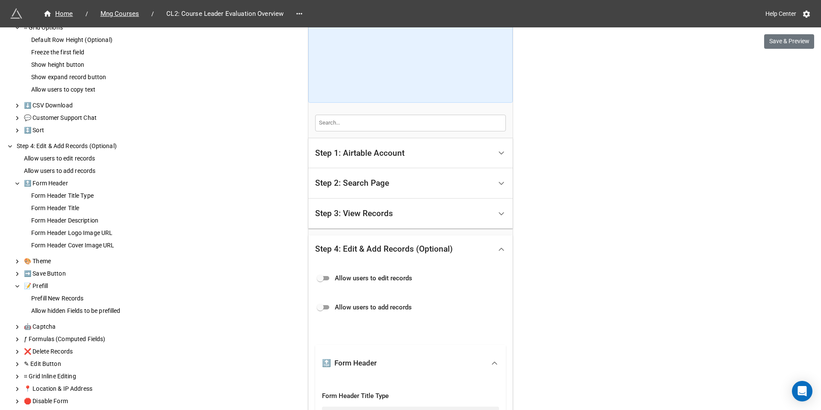
scroll to position [41, 0]
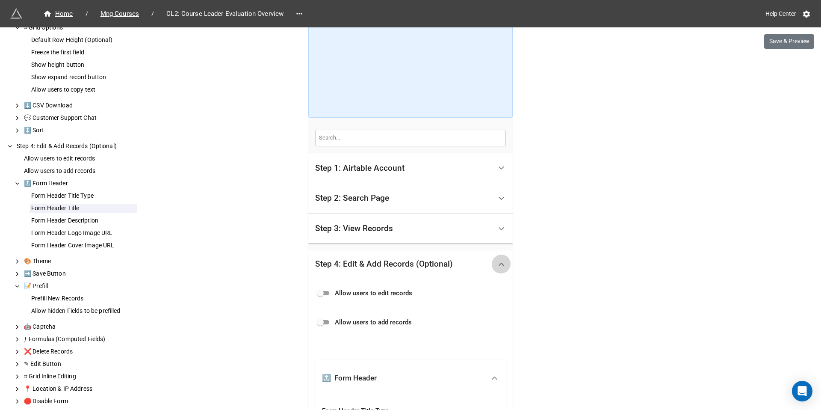
click at [500, 263] on icon at bounding box center [501, 264] width 9 height 9
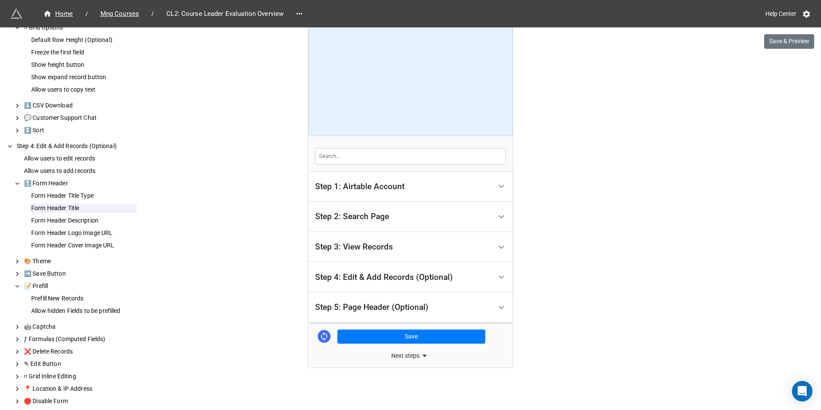
scroll to position [23, 0]
click at [500, 246] on polyline at bounding box center [501, 247] width 5 height 2
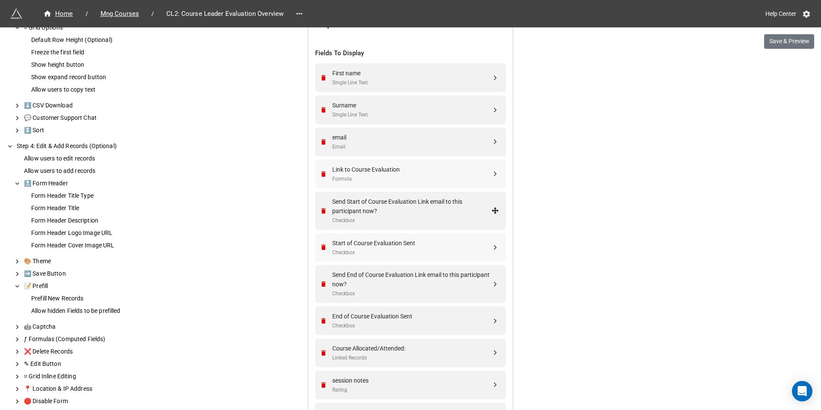
scroll to position [259, 0]
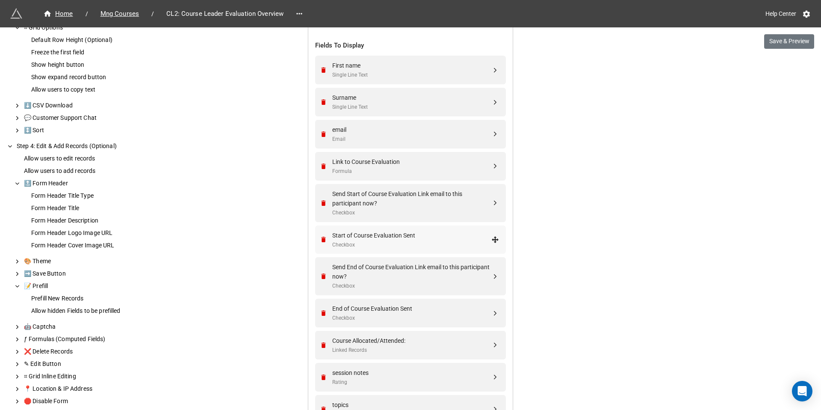
click at [374, 233] on div "Start of Course Evaluation Sent" at bounding box center [411, 235] width 159 height 9
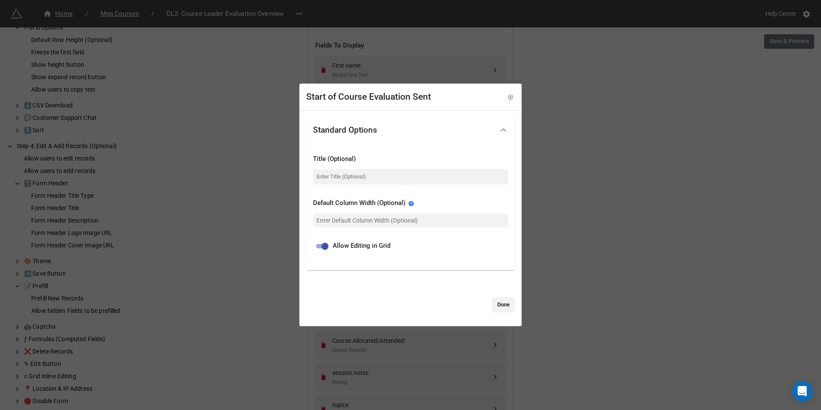
click at [374, 233] on div "Default Column Width (Optional)" at bounding box center [410, 213] width 195 height 43
click at [370, 175] on input at bounding box center [410, 176] width 195 height 15
click at [508, 98] on icon at bounding box center [511, 97] width 6 height 6
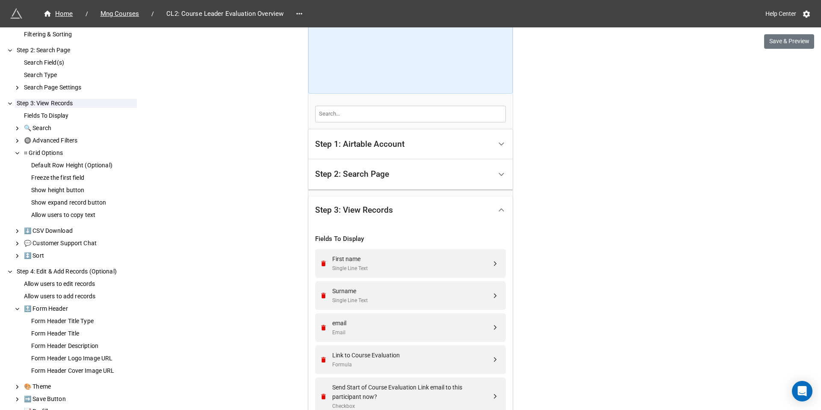
scroll to position [52, 0]
click at [57, 154] on div "⌗ Grid Options" at bounding box center [79, 154] width 115 height 9
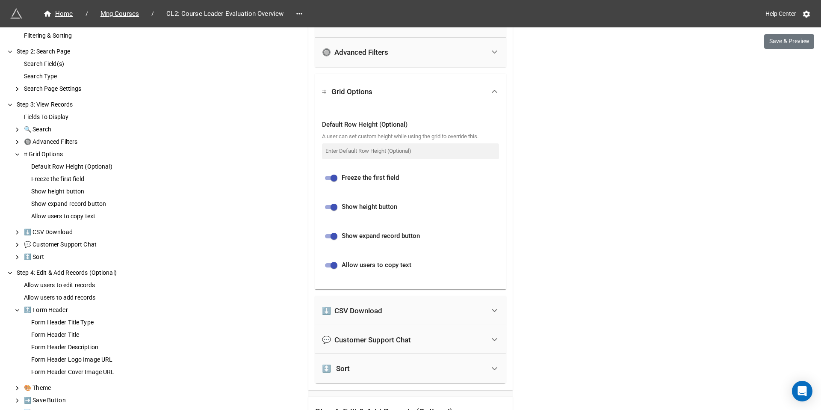
scroll to position [1539, 0]
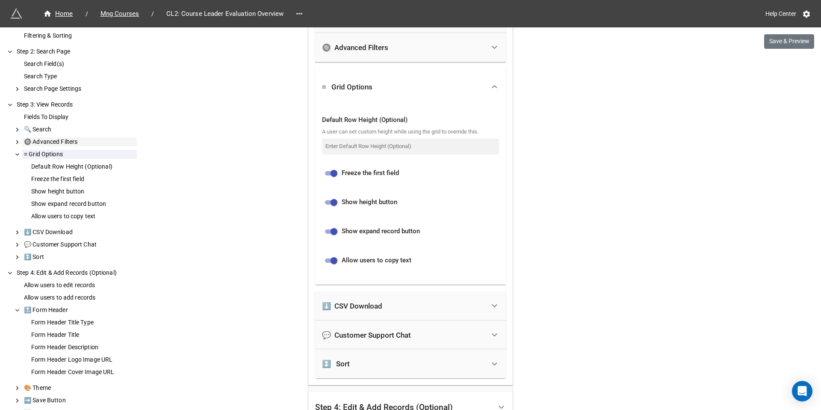
click at [70, 139] on div "🔘 Advanced Filters" at bounding box center [79, 141] width 115 height 9
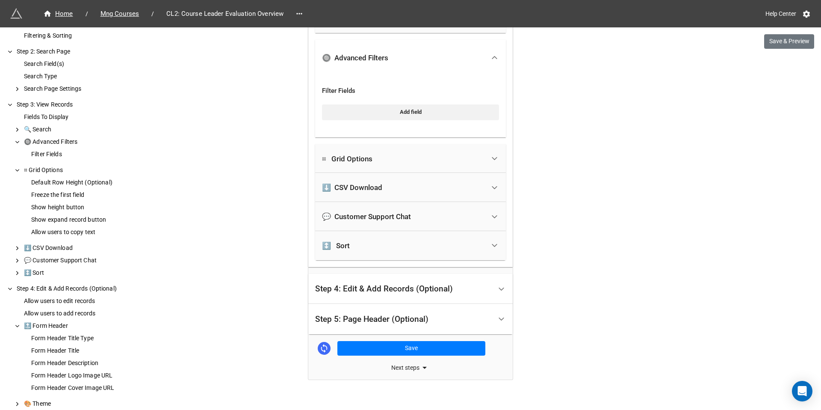
scroll to position [1451, 0]
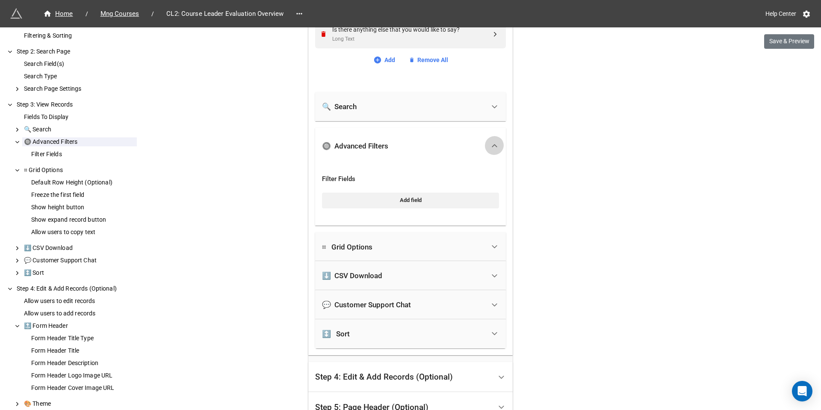
click at [493, 150] on icon at bounding box center [494, 145] width 9 height 9
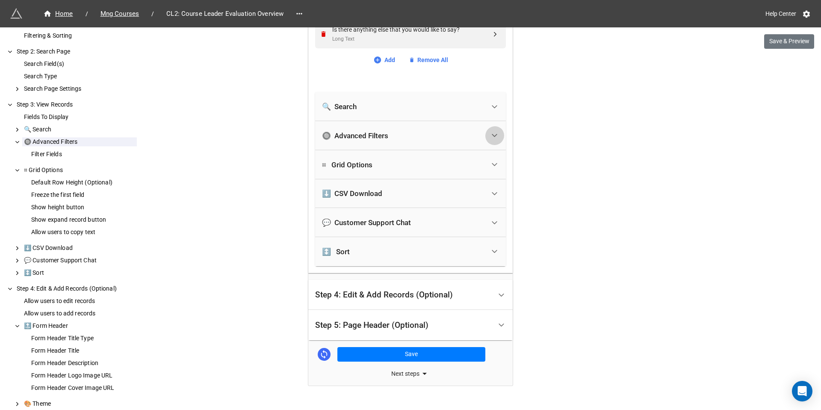
click at [493, 145] on div at bounding box center [494, 135] width 19 height 19
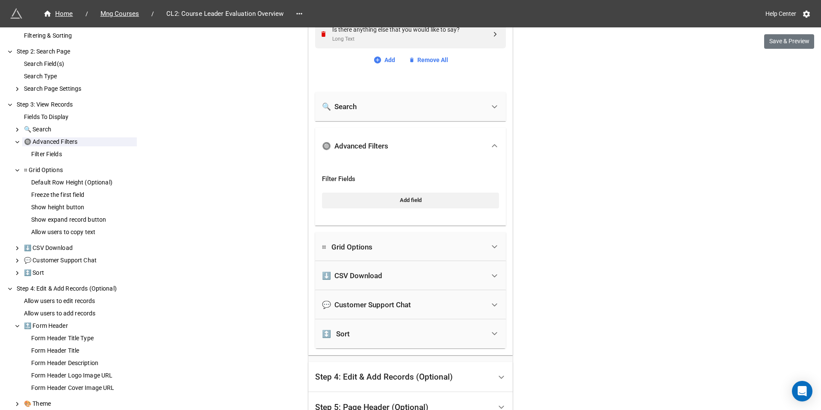
click at [59, 115] on div "Fields To Display" at bounding box center [79, 117] width 115 height 9
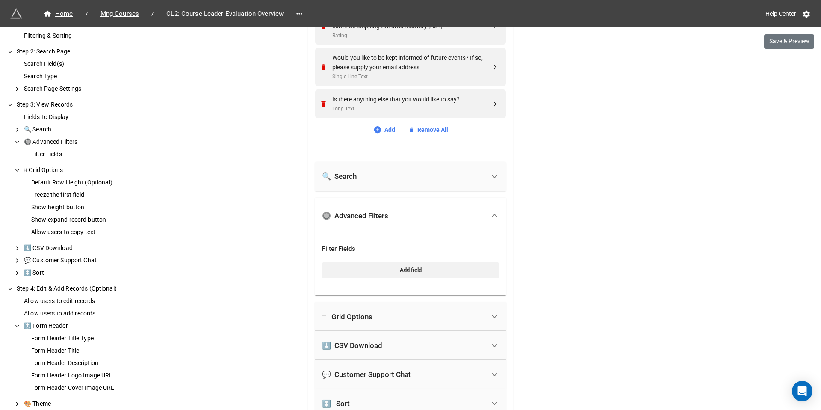
click at [59, 115] on div "Fields To Display" at bounding box center [79, 117] width 115 height 9
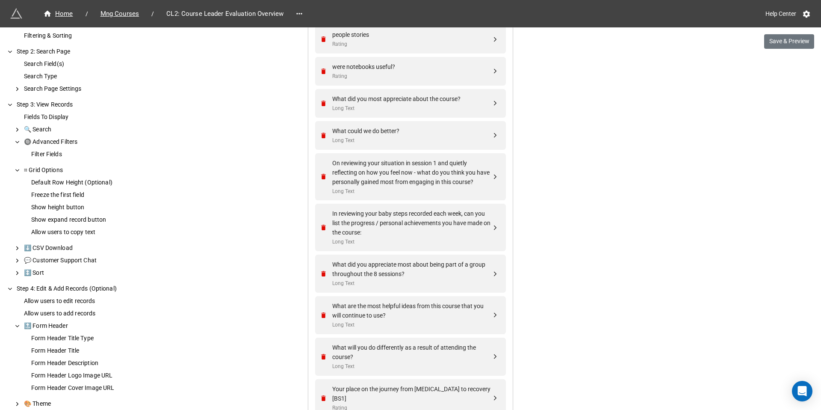
scroll to position [717, 0]
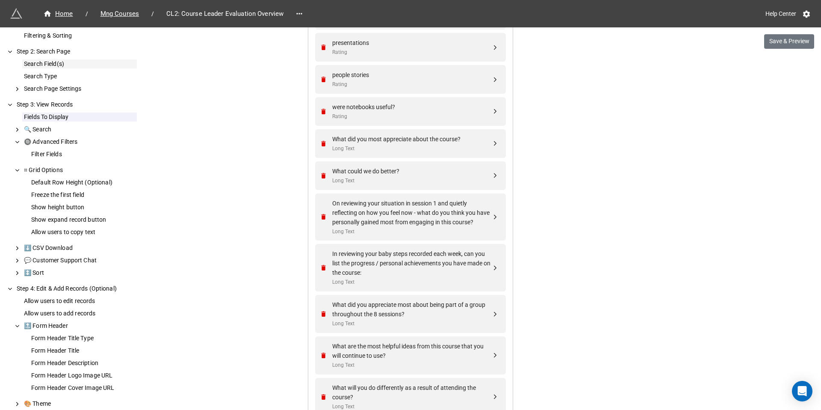
click at [48, 61] on div "Search Field(s)" at bounding box center [79, 63] width 115 height 9
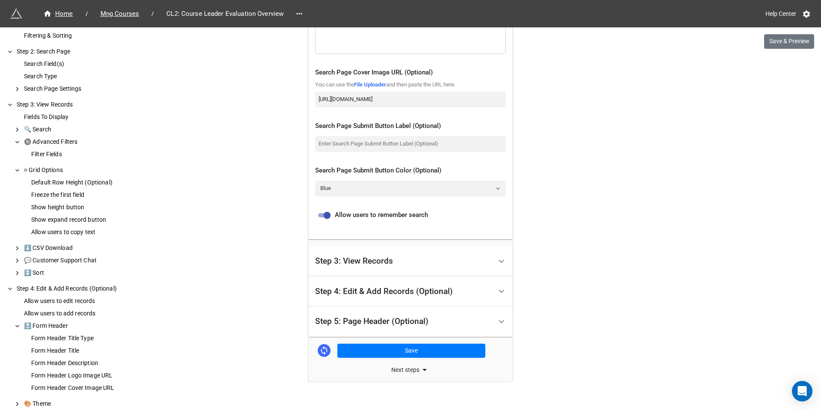
scroll to position [538, 0]
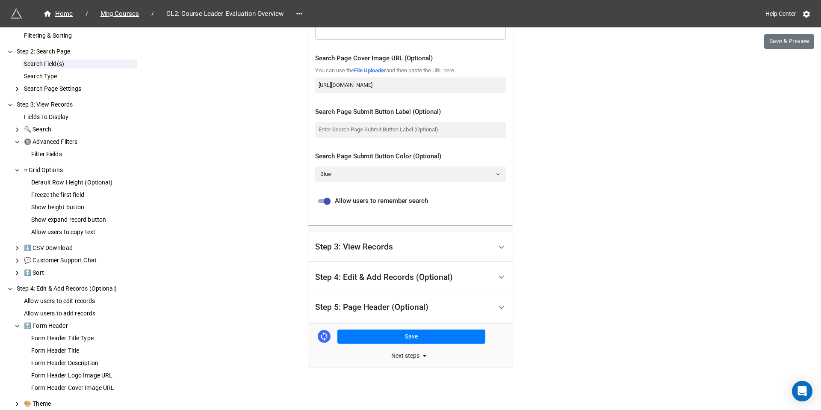
click at [483, 242] on div "Step 3: View Records" at bounding box center [403, 247] width 177 height 20
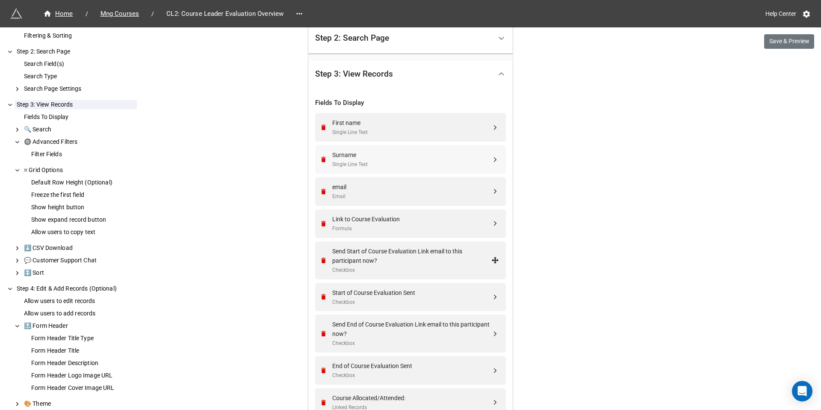
scroll to position [214, 0]
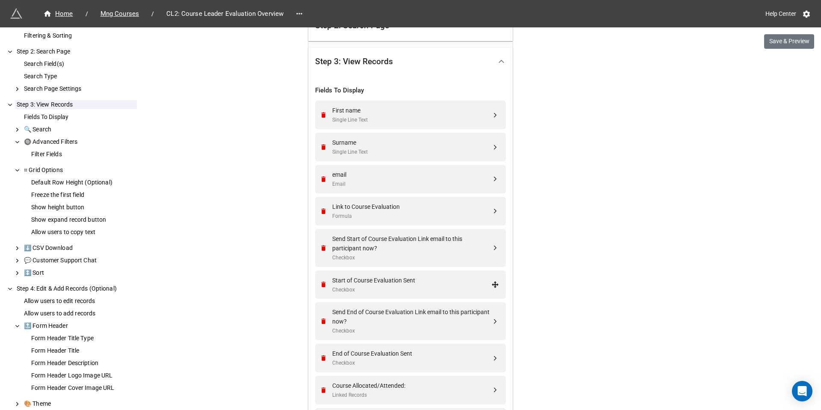
click at [495, 284] on icon at bounding box center [495, 284] width 7 height 7
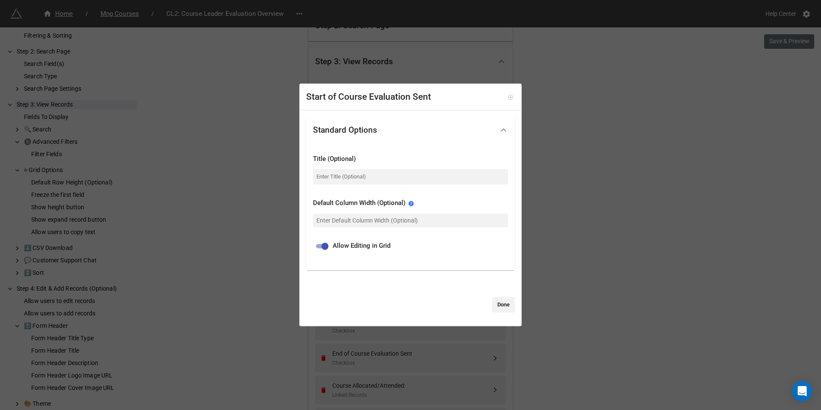
click at [508, 96] on icon at bounding box center [511, 97] width 6 height 6
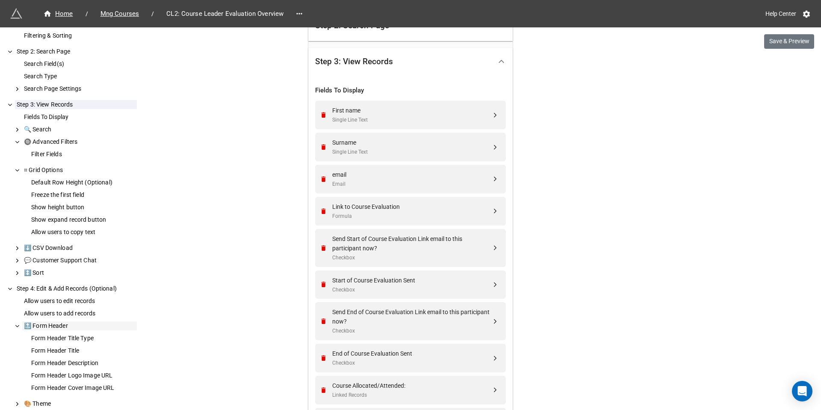
click at [49, 326] on div "🔝 Form Header" at bounding box center [79, 325] width 115 height 9
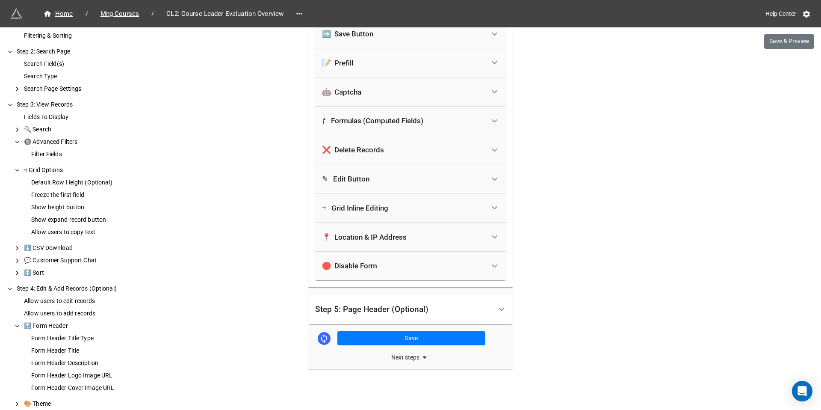
scroll to position [765, 0]
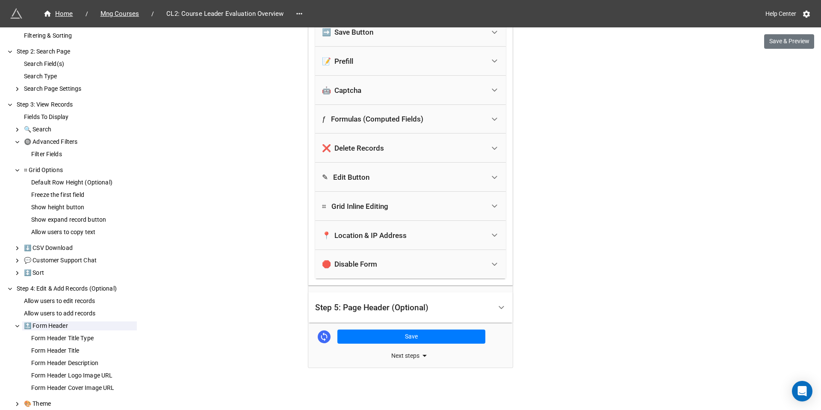
click at [363, 178] on div "✎ Edit Button" at bounding box center [345, 177] width 47 height 9
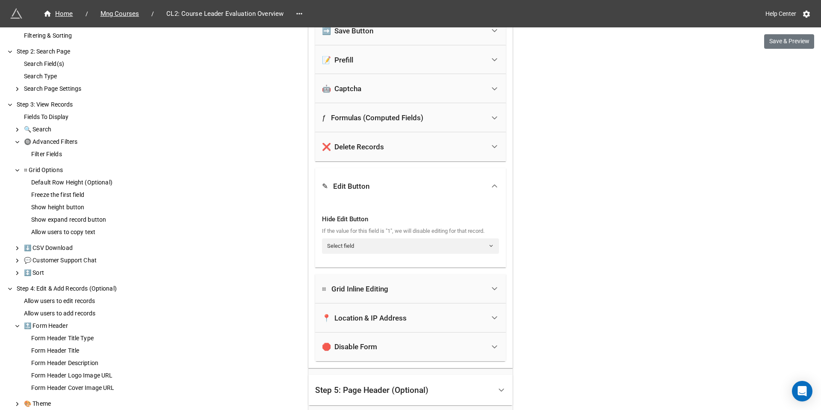
scroll to position [442, 0]
click at [362, 289] on div "⌗ Grid Inline Editing" at bounding box center [355, 290] width 66 height 9
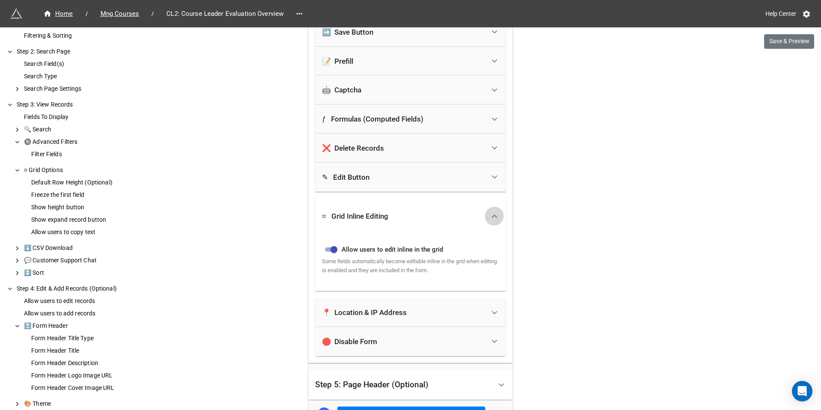
click at [491, 219] on icon at bounding box center [494, 216] width 9 height 9
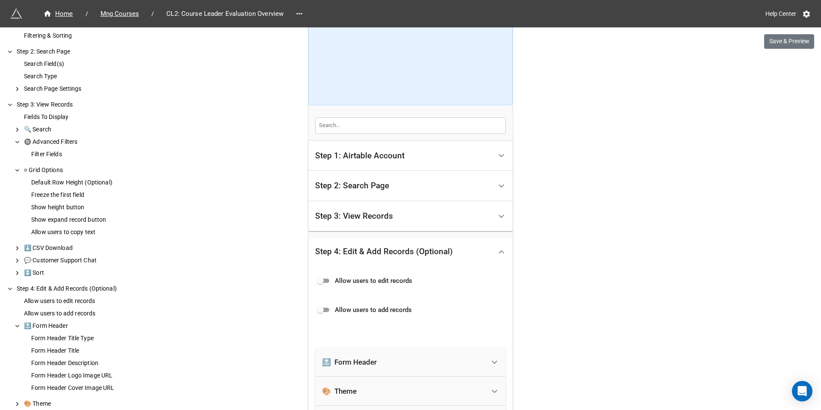
scroll to position [0, 0]
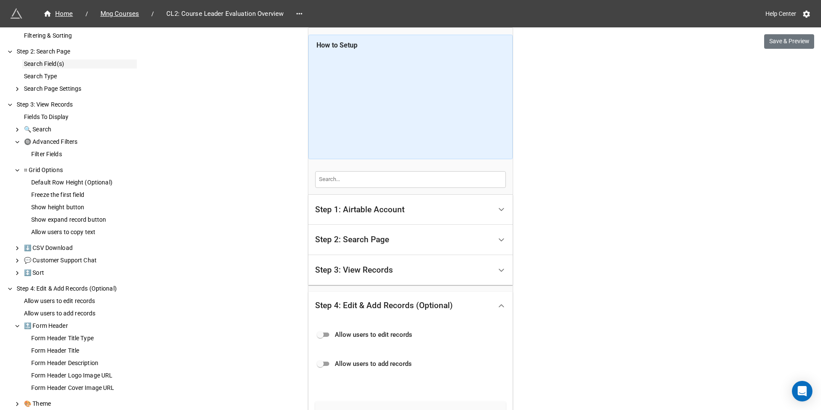
click at [49, 61] on div "Search Field(s)" at bounding box center [79, 63] width 115 height 9
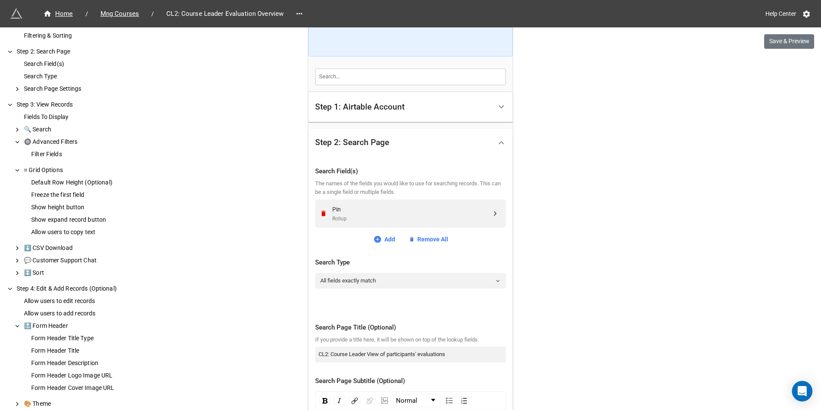
scroll to position [103, 0]
click at [492, 213] on icon at bounding box center [495, 213] width 7 height 7
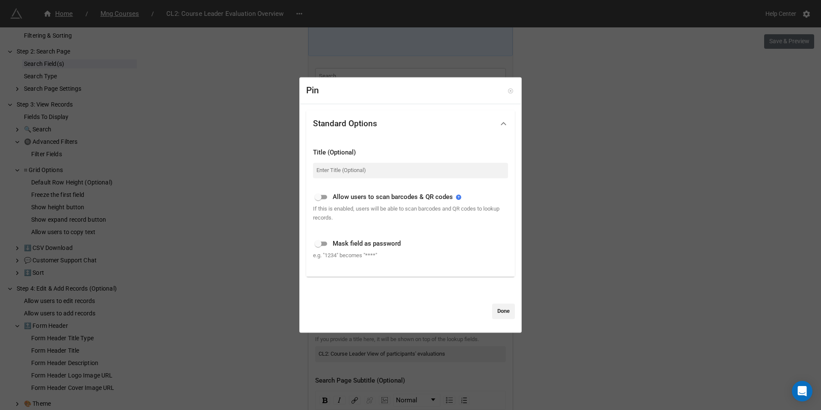
click at [508, 89] on icon at bounding box center [511, 91] width 6 height 6
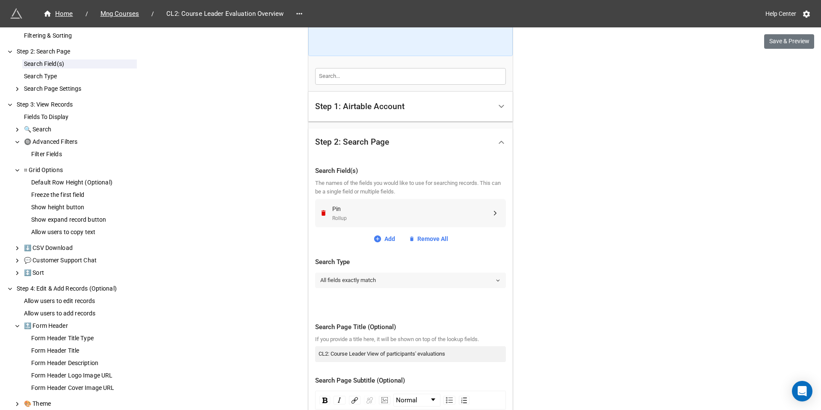
click at [443, 278] on link "All fields exactly match" at bounding box center [410, 279] width 191 height 15
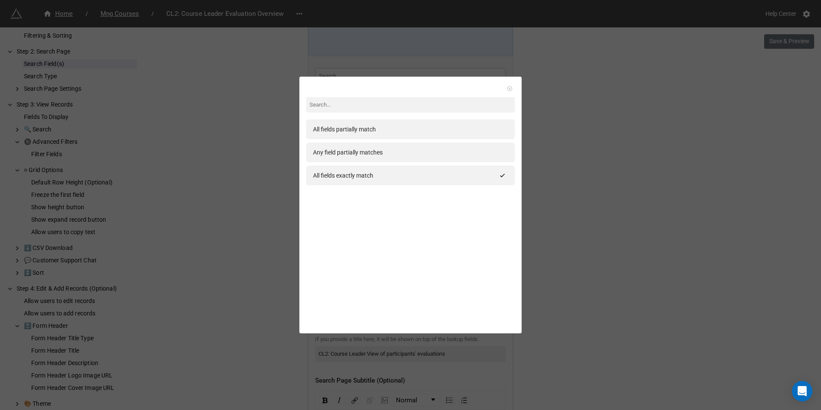
click at [507, 87] on icon at bounding box center [510, 89] width 6 height 6
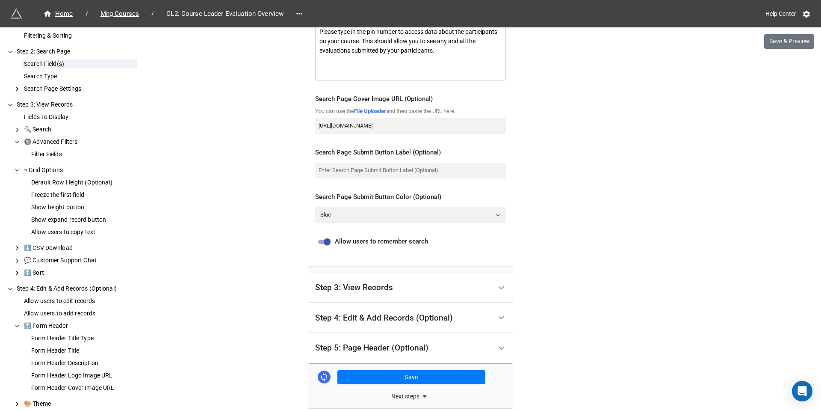
scroll to position [538, 0]
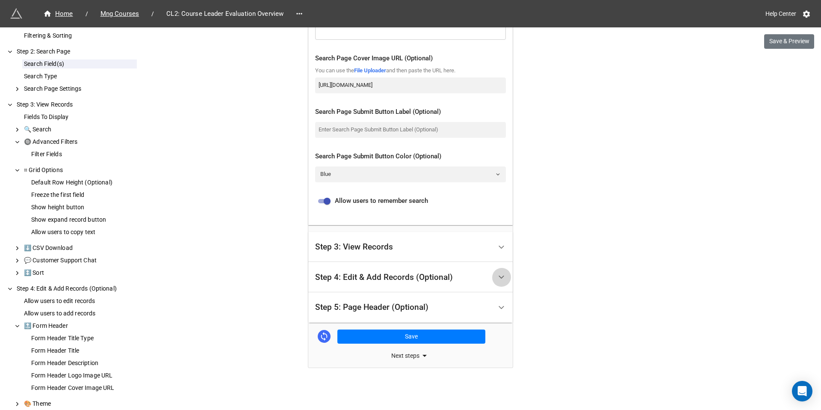
click at [492, 274] on div at bounding box center [501, 276] width 19 height 19
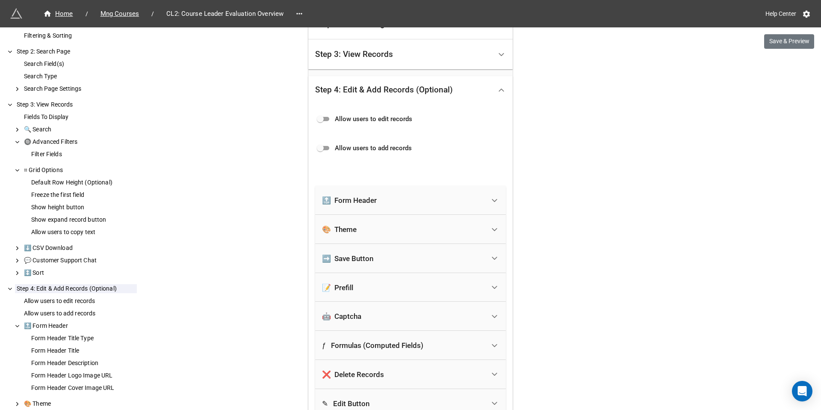
scroll to position [229, 0]
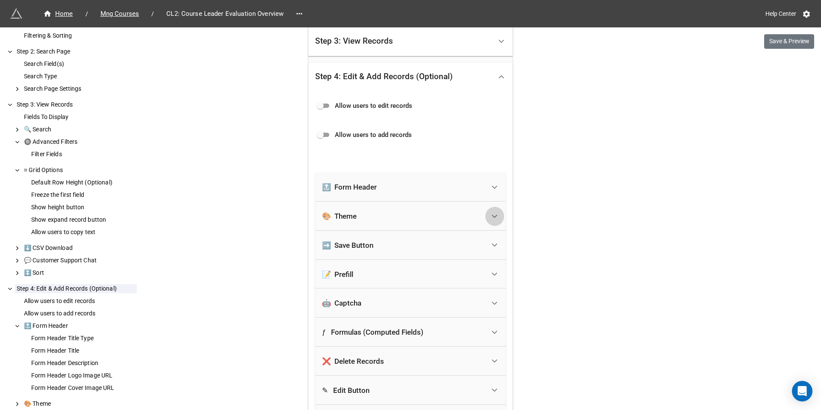
click at [493, 214] on icon at bounding box center [494, 216] width 9 height 9
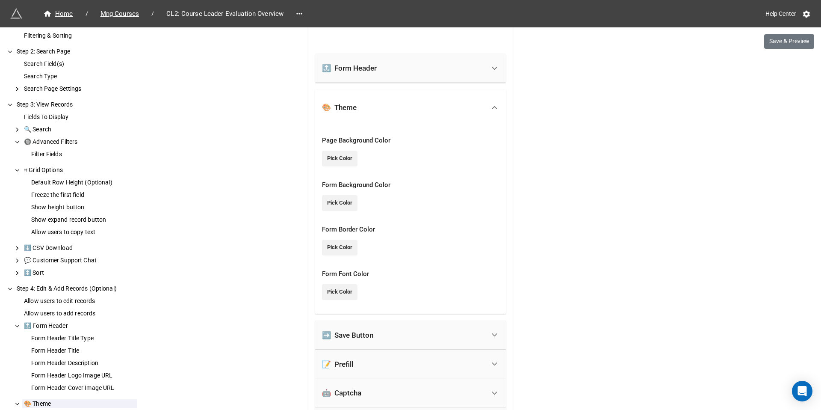
scroll to position [282, 0]
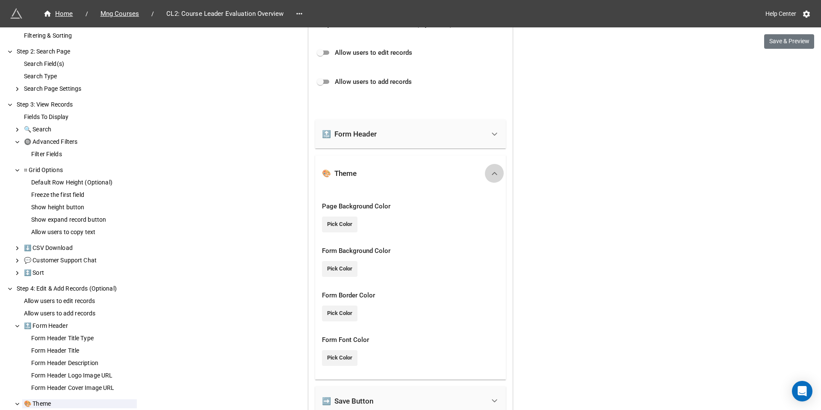
click at [494, 172] on icon at bounding box center [494, 173] width 9 height 9
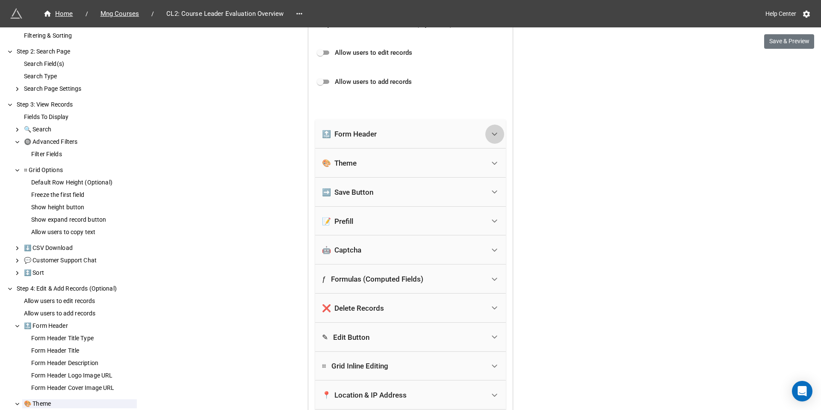
click at [491, 128] on div at bounding box center [494, 133] width 19 height 19
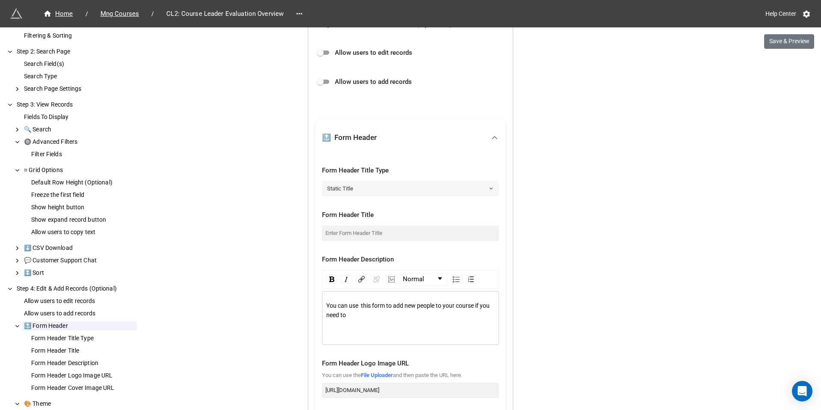
click at [478, 190] on link "Static Title" at bounding box center [410, 188] width 177 height 15
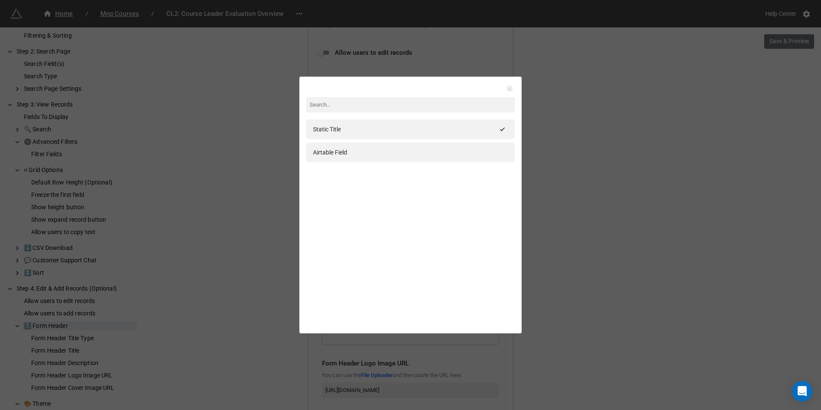
click at [507, 88] on icon at bounding box center [510, 89] width 6 height 6
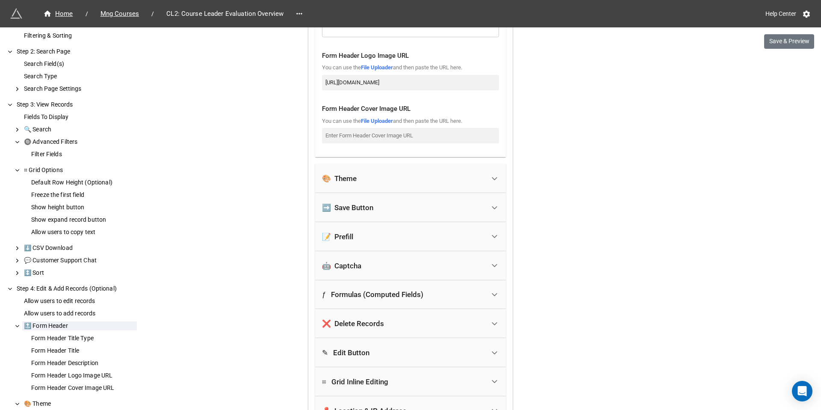
scroll to position [590, 0]
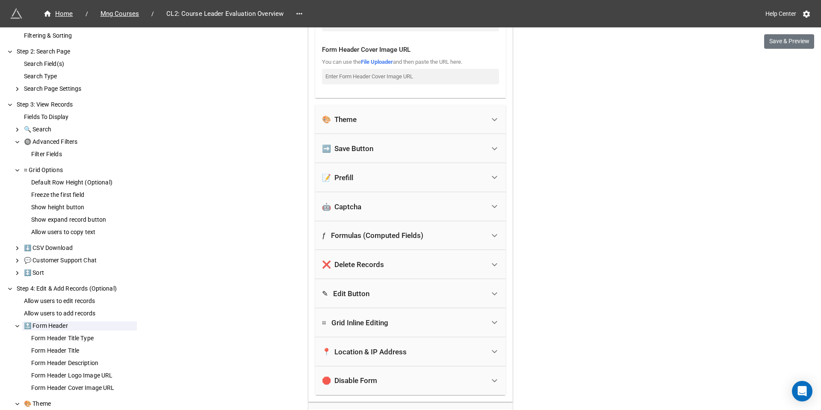
click at [442, 234] on div "ƒ Formulas (Computed Fields)" at bounding box center [403, 235] width 163 height 19
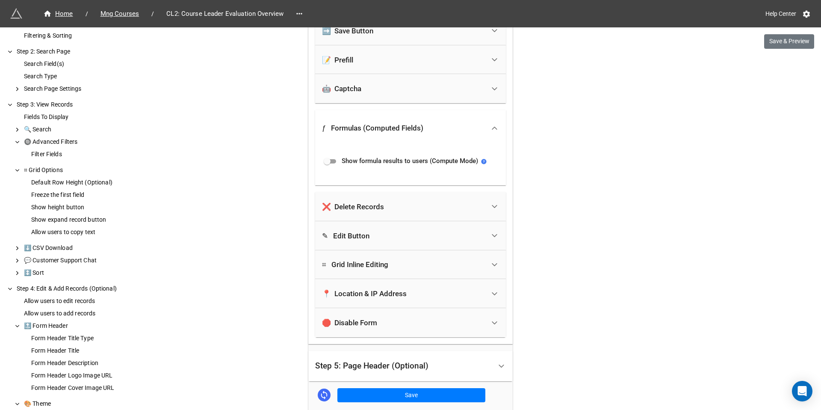
scroll to position [442, 0]
click at [490, 123] on div at bounding box center [494, 129] width 19 height 19
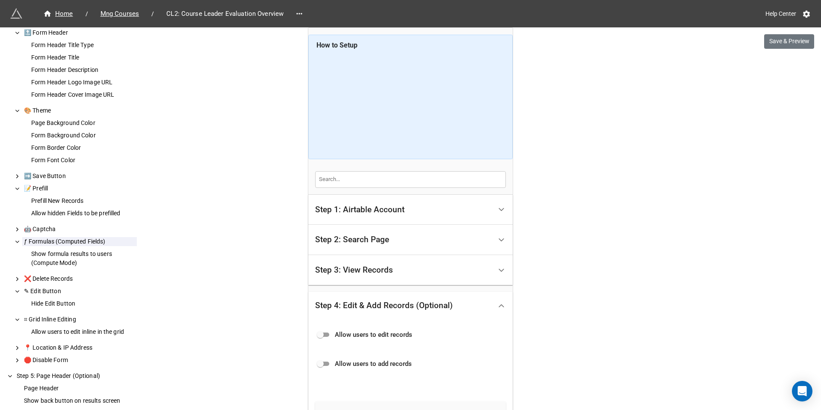
scroll to position [359, 0]
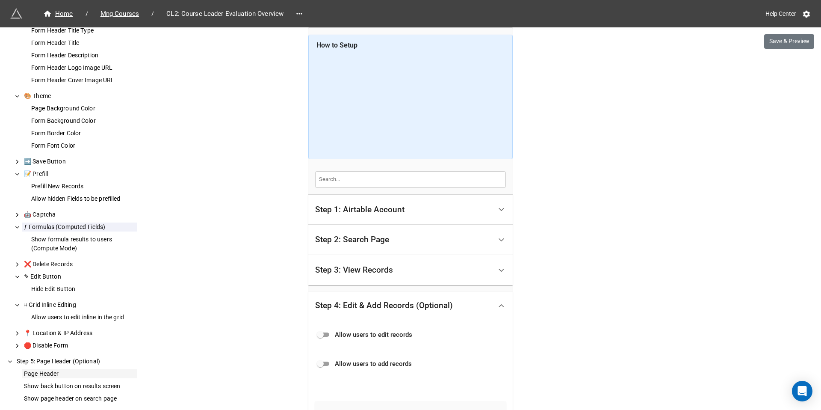
click at [62, 371] on div "Page Header" at bounding box center [79, 373] width 115 height 9
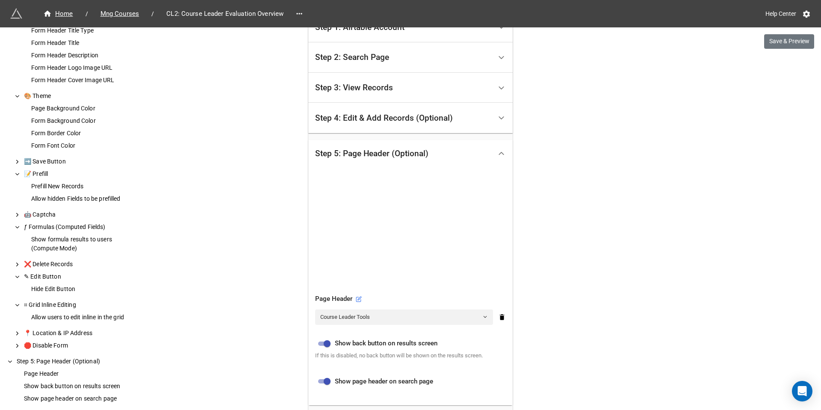
scroll to position [203, 0]
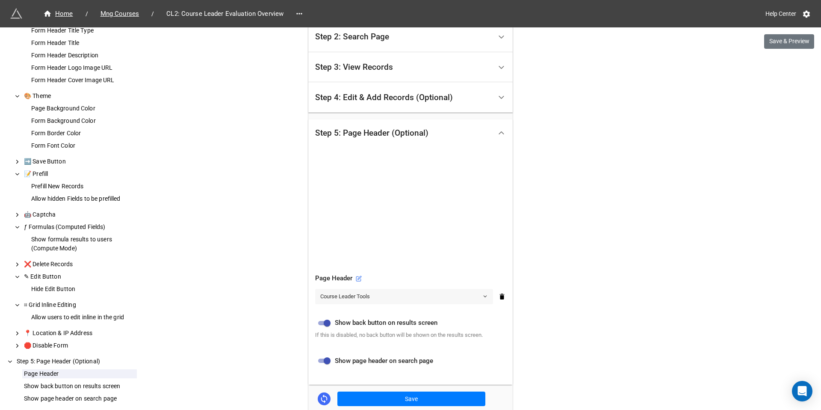
click at [377, 293] on link "Course Leader Tools" at bounding box center [404, 296] width 178 height 15
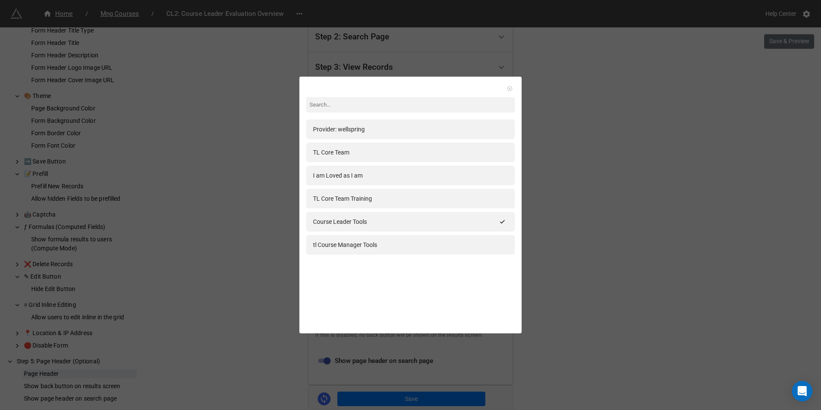
click at [507, 88] on icon at bounding box center [510, 89] width 6 height 6
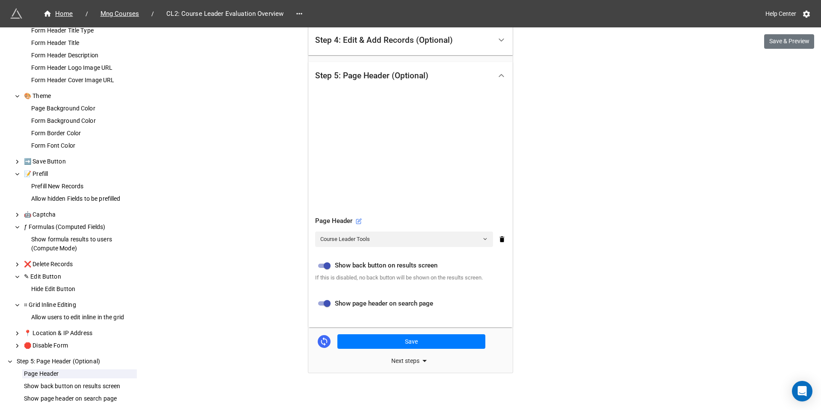
scroll to position [265, 0]
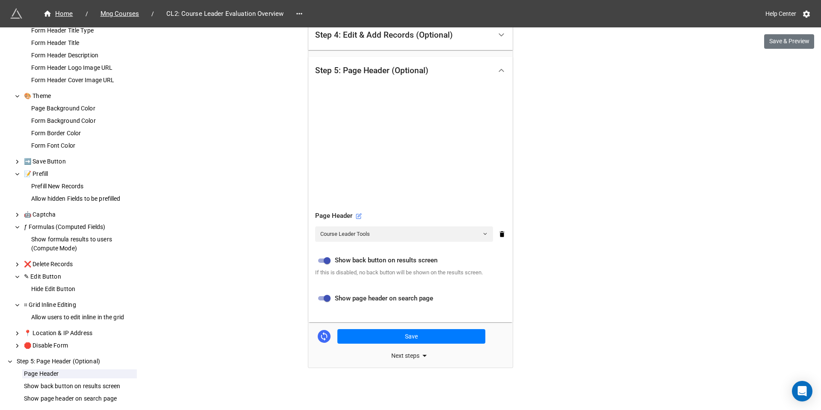
click at [406, 353] on div "Next steps" at bounding box center [410, 355] width 204 height 10
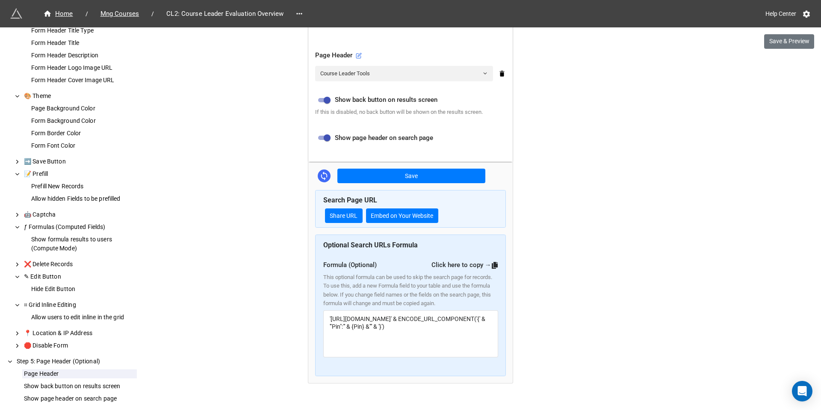
scroll to position [441, 0]
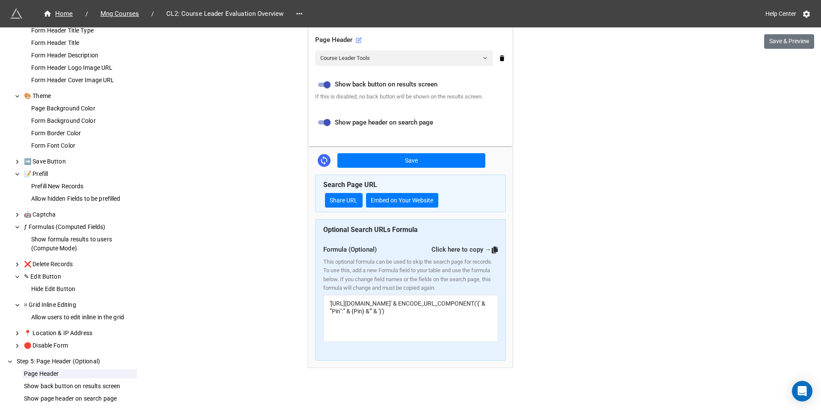
click at [300, 11] on icon at bounding box center [299, 13] width 9 height 9
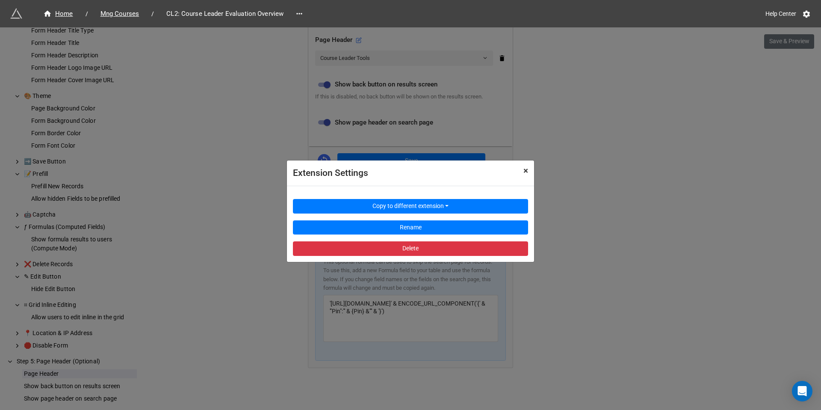
click at [526, 168] on span "×" at bounding box center [526, 171] width 5 height 10
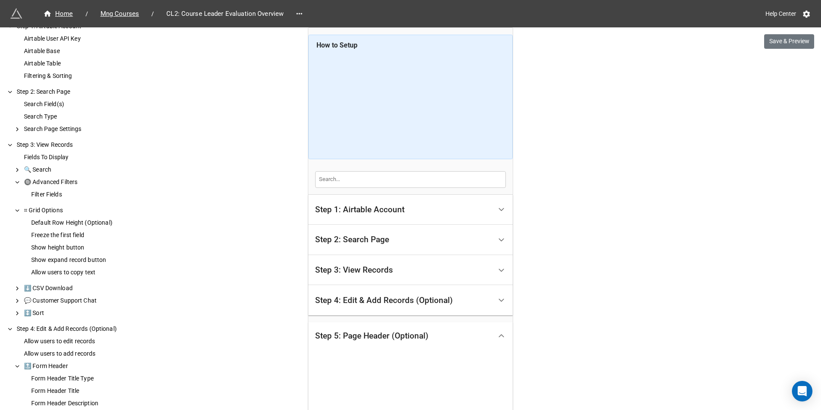
scroll to position [0, 0]
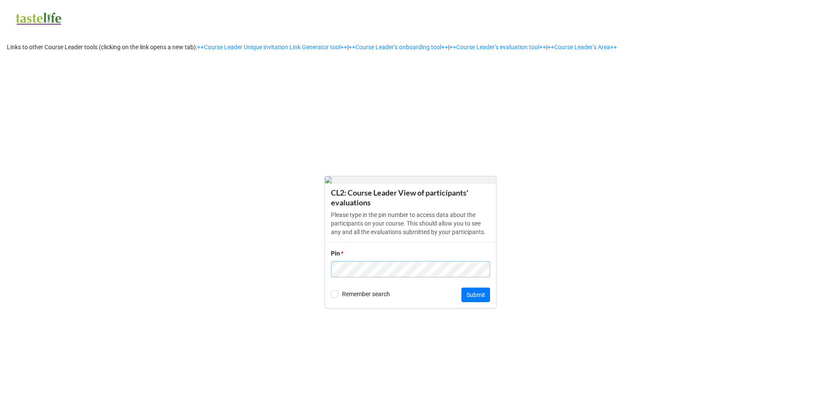
click button "Submit" at bounding box center [476, 294] width 29 height 15
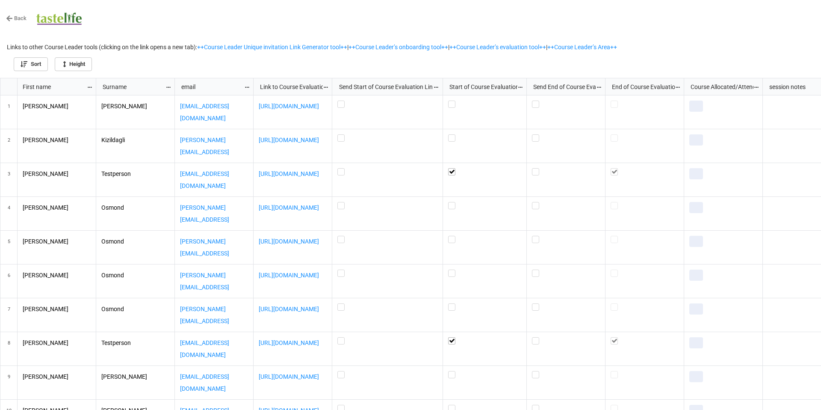
scroll to position [327, 816]
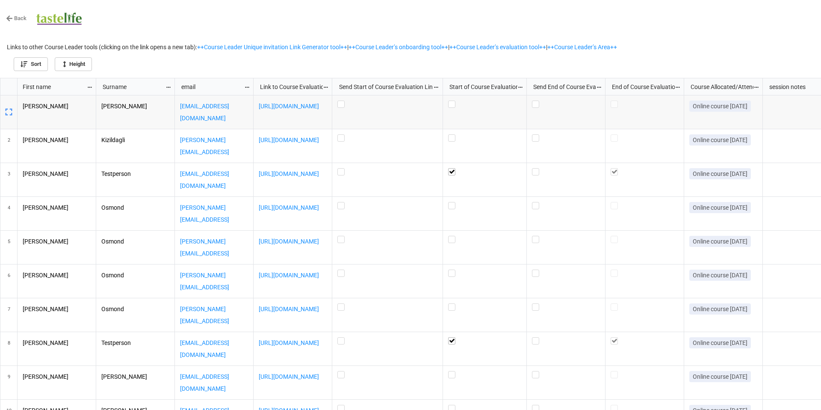
click at [503, 88] on div "Start of Course Evaluation Sent" at bounding box center [480, 86] width 73 height 9
click at [521, 84] on icon "grid" at bounding box center [521, 87] width 6 height 6
click at [497, 86] on div at bounding box center [410, 205] width 821 height 410
click at [497, 86] on body "Back Links to other Course Leader tools (clicking on the link opens a new tab):…" at bounding box center [410, 205] width 821 height 410
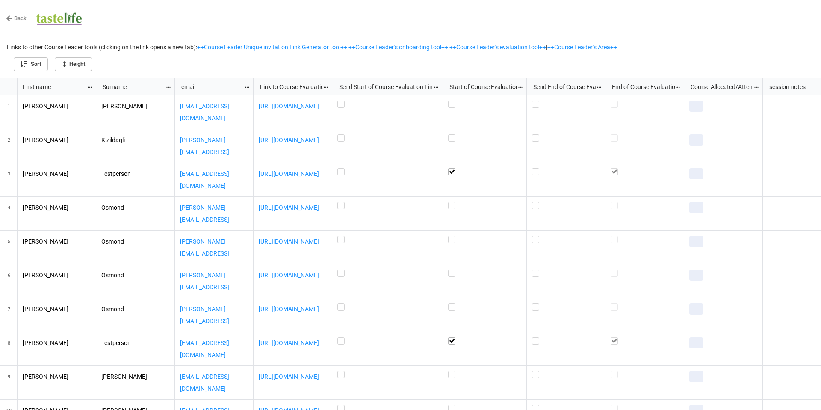
scroll to position [327, 816]
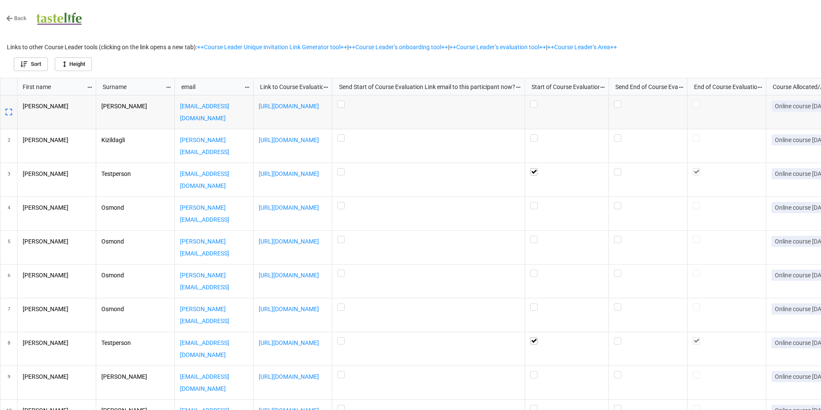
drag, startPoint x: 443, startPoint y: 85, endPoint x: 525, endPoint y: 84, distance: 82.6
click at [525, 85] on div "grid" at bounding box center [525, 86] width 1 height 17
drag, startPoint x: 525, startPoint y: 84, endPoint x: 535, endPoint y: 86, distance: 9.7
click at [535, 86] on div "grid" at bounding box center [535, 86] width 1 height 17
drag, startPoint x: 618, startPoint y: 84, endPoint x: 632, endPoint y: 83, distance: 13.7
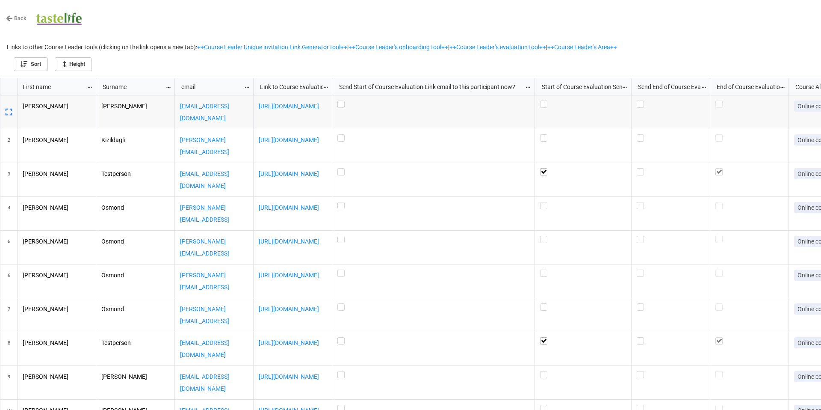
click at [631, 83] on div "grid" at bounding box center [631, 86] width 2 height 17
drag, startPoint x: 632, startPoint y: 83, endPoint x: 646, endPoint y: 83, distance: 13.7
click at [646, 83] on div "grid" at bounding box center [645, 86] width 2 height 17
click at [613, 118] on div "grid" at bounding box center [590, 112] width 111 height 34
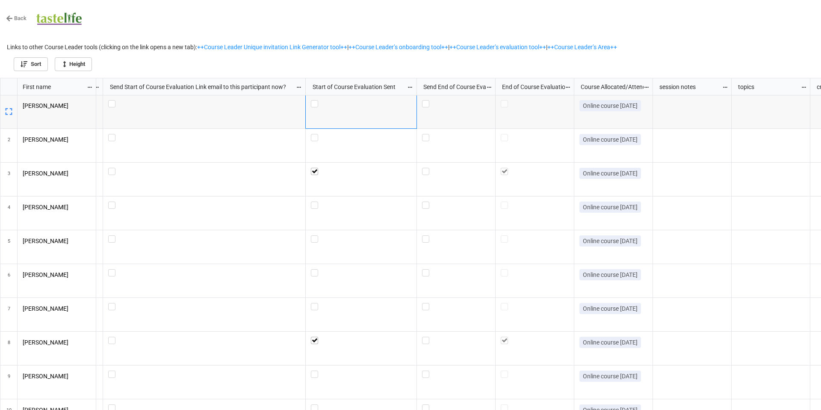
scroll to position [0, 0]
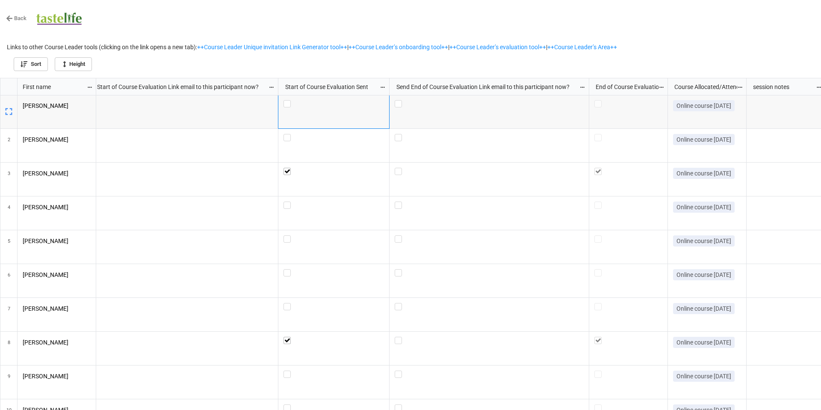
drag, startPoint x: 468, startPoint y: 85, endPoint x: 589, endPoint y: 86, distance: 121.1
click at [589, 86] on div "grid" at bounding box center [588, 86] width 2 height 17
click at [382, 86] on icon "grid" at bounding box center [383, 87] width 6 height 6
click at [382, 86] on li "Sort" at bounding box center [397, 87] width 35 height 14
checkbox input "false"
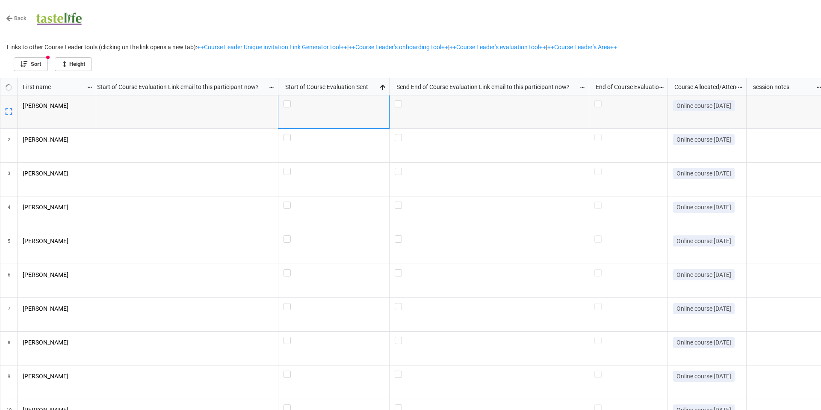
checkbox input "false"
click at [382, 86] on icon "grid" at bounding box center [382, 87] width 5 height 5
click at [391, 98] on li "Clear" at bounding box center [397, 101] width 35 height 14
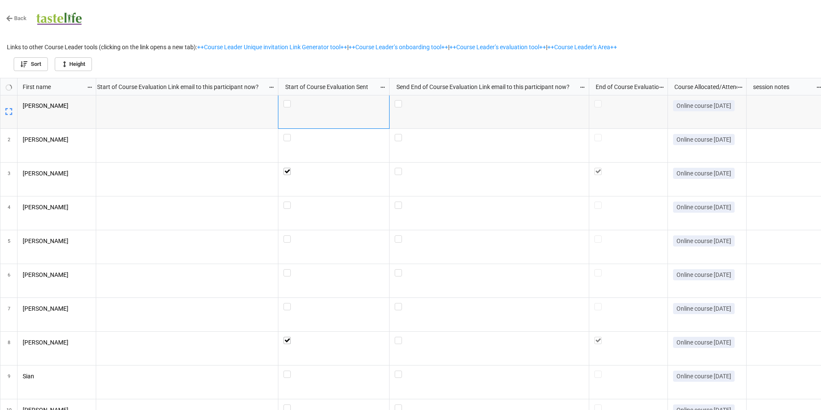
checkbox input "true"
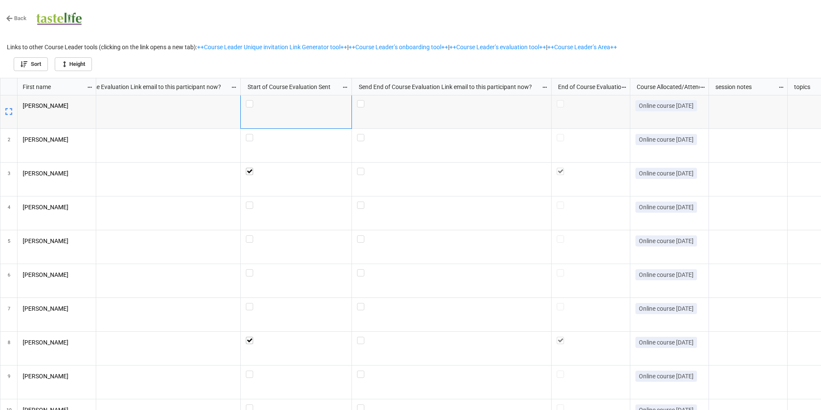
scroll to position [0, 312]
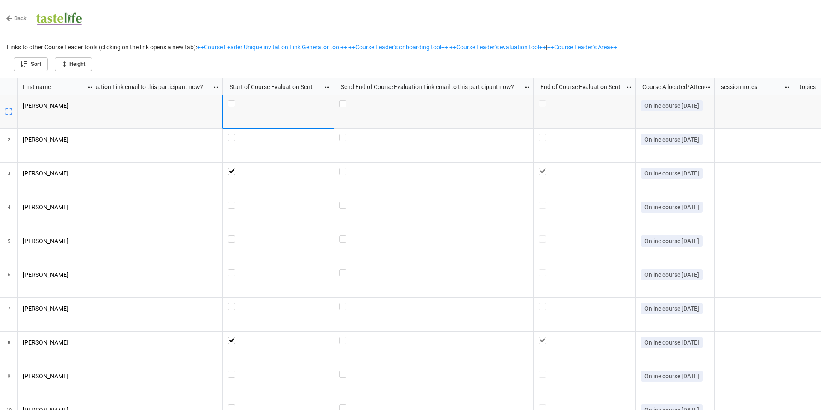
drag, startPoint x: 612, startPoint y: 86, endPoint x: 635, endPoint y: 89, distance: 23.7
click at [635, 89] on div "grid" at bounding box center [635, 86] width 2 height 17
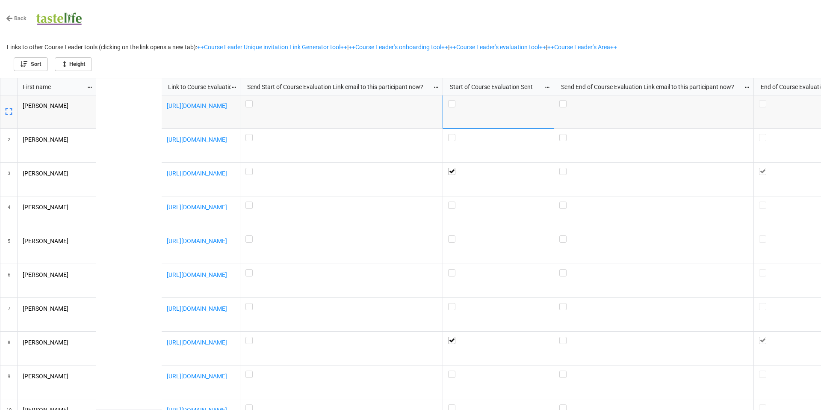
scroll to position [0, 0]
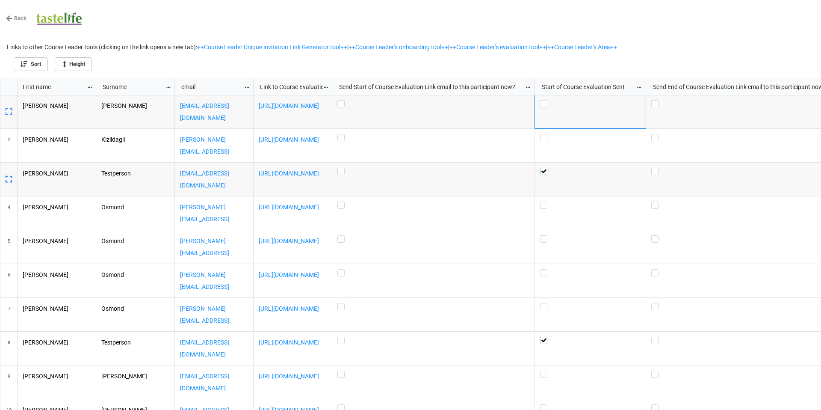
click at [542, 168] on label "grid" at bounding box center [590, 168] width 101 height 0
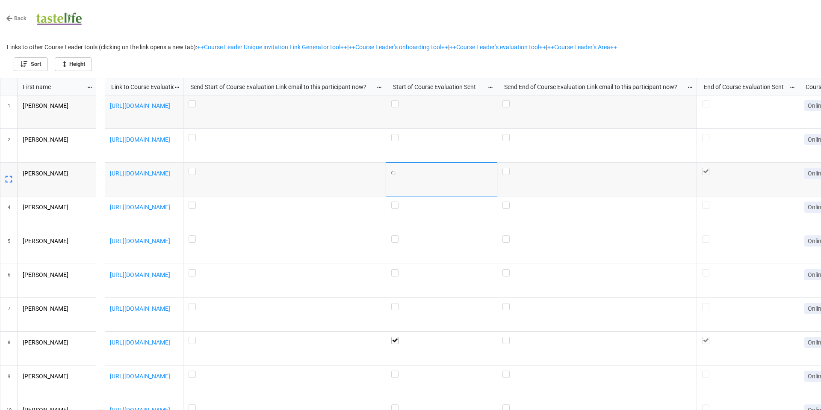
scroll to position [0, 178]
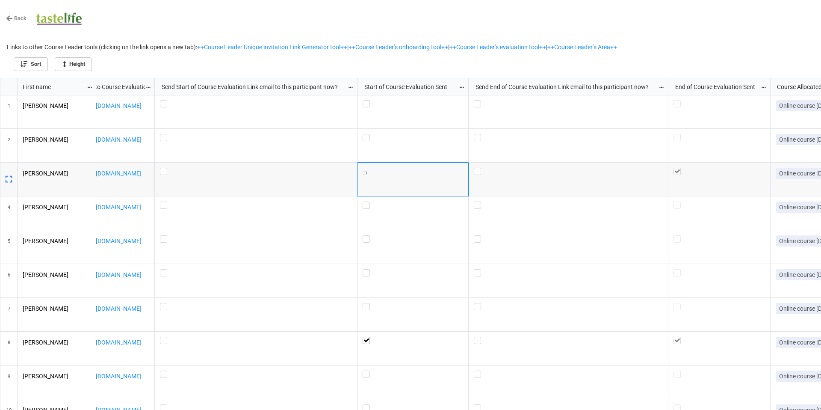
click at [678, 168] on label "grid" at bounding box center [720, 168] width 92 height 0
click at [681, 168] on label "grid" at bounding box center [720, 168] width 92 height 0
click at [678, 168] on label "grid" at bounding box center [720, 168] width 92 height 0
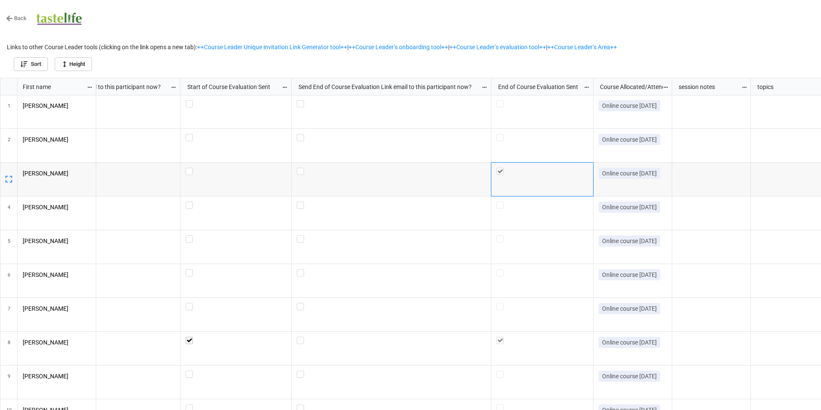
scroll to position [0, 312]
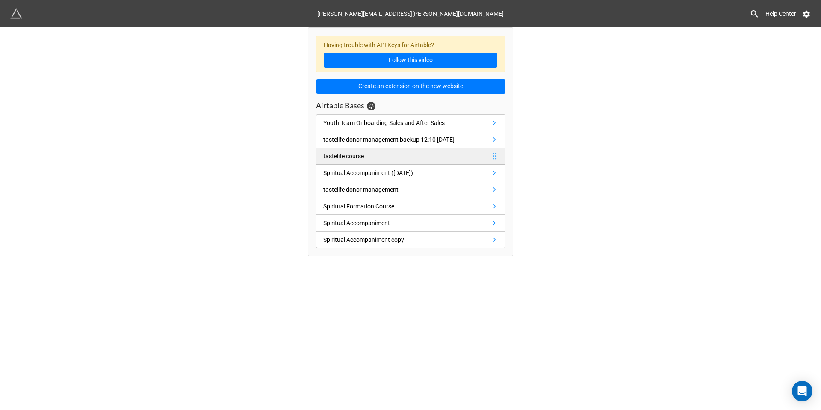
click at [495, 156] on icon at bounding box center [495, 156] width 4 height 6
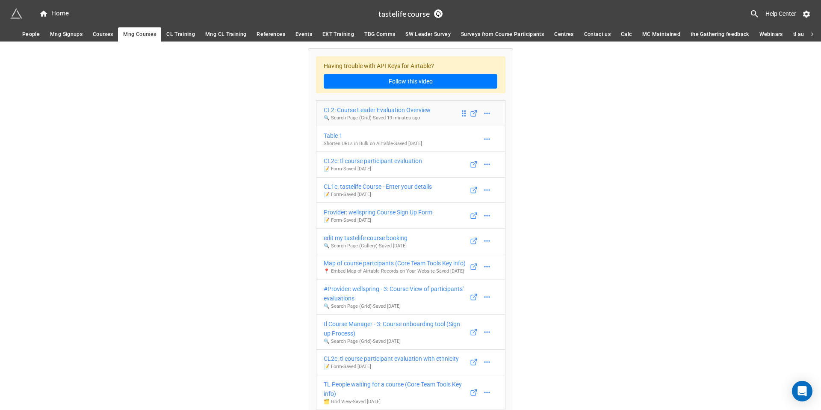
click at [417, 107] on div "CL2: Course Leader Evaluation Overview" at bounding box center [377, 109] width 107 height 9
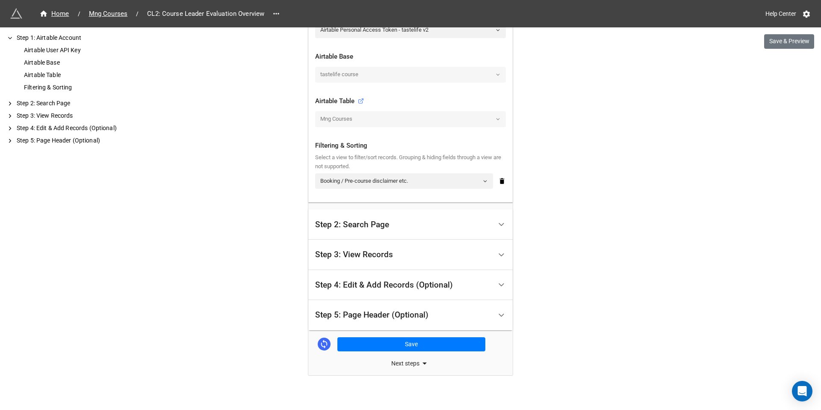
scroll to position [240, 0]
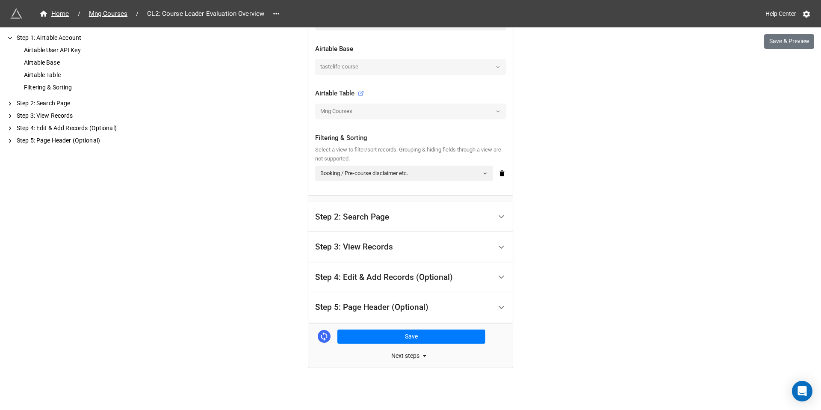
click at [356, 248] on div "Step 3: View Records" at bounding box center [354, 247] width 78 height 9
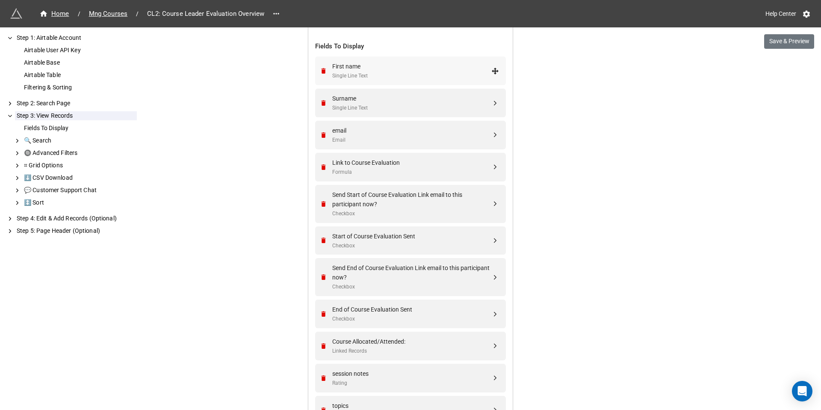
scroll to position [259, 0]
click at [422, 190] on div "Send Start of Course Evaluation Link email to this participant now?" at bounding box center [411, 198] width 159 height 19
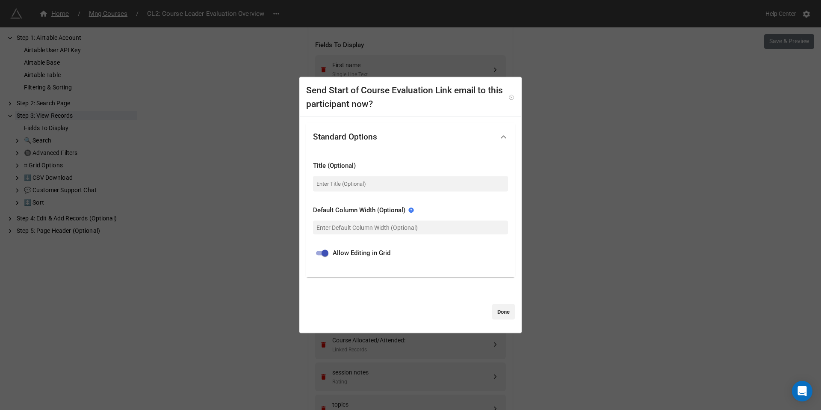
click at [509, 95] on icon at bounding box center [512, 97] width 6 height 6
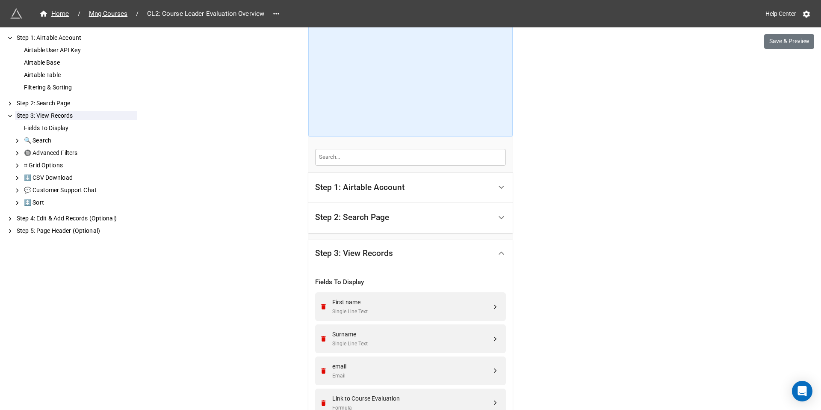
scroll to position [21, 0]
click at [65, 87] on div "Filtering & Sorting" at bounding box center [79, 87] width 115 height 9
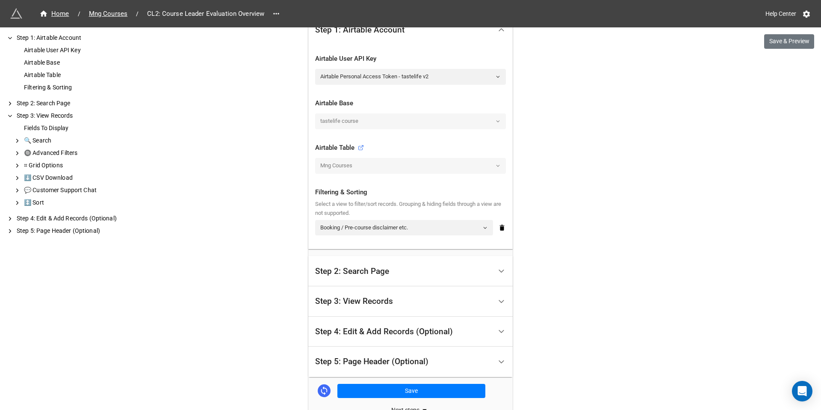
scroll to position [192, 0]
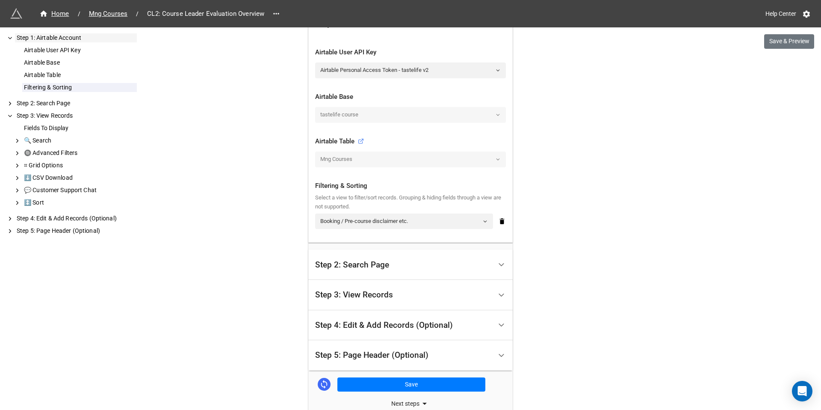
click at [65, 80] on div "Airtable User API Key Airtable Base Airtable Table Filtering & Sorting" at bounding box center [75, 68] width 123 height 53
click at [53, 74] on div "Airtable Table" at bounding box center [79, 75] width 115 height 9
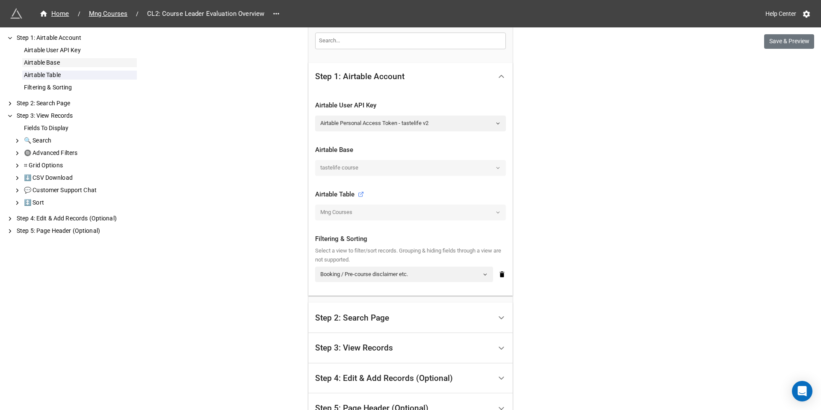
click at [47, 61] on div "Airtable Base" at bounding box center [79, 62] width 115 height 9
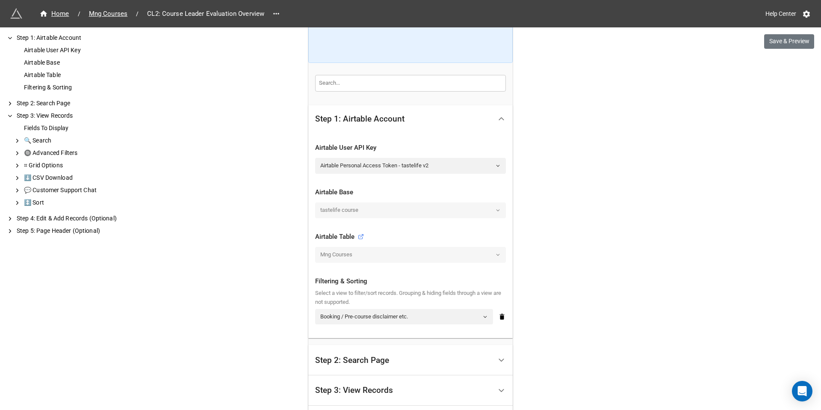
scroll to position [94, 0]
click at [59, 220] on div "Step 4: Edit & Add Records (Optional)" at bounding box center [76, 218] width 122 height 9
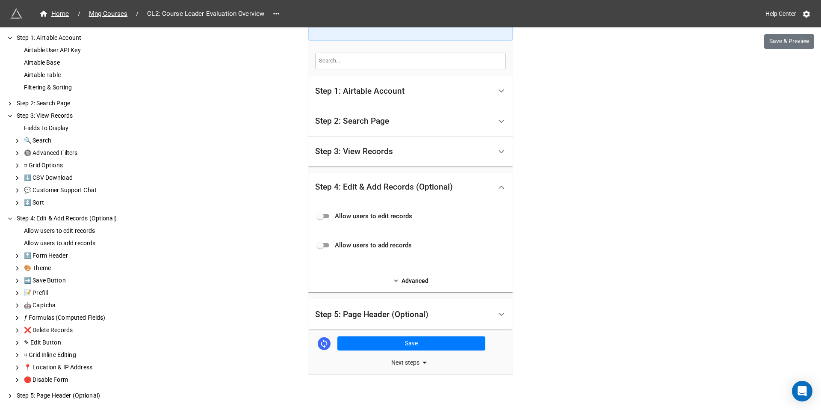
scroll to position [125, 0]
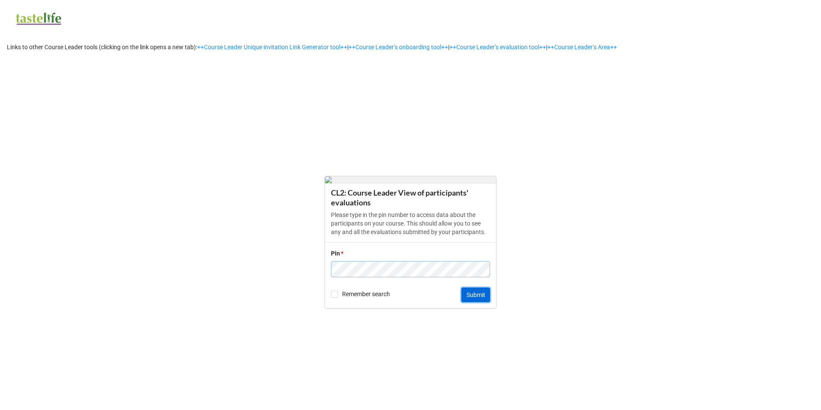
click at [476, 299] on button "Submit" at bounding box center [476, 294] width 29 height 15
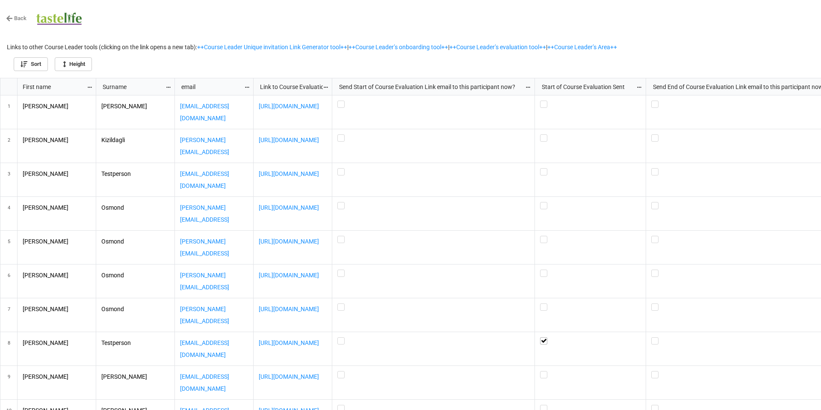
scroll to position [327, 816]
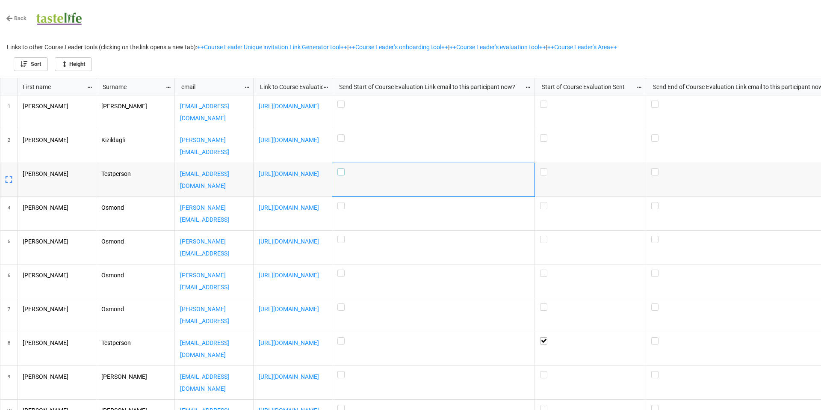
click at [341, 168] on label "grid" at bounding box center [434, 168] width 192 height 0
click at [485, 72] on div "Sort Height" at bounding box center [410, 66] width 821 height 24
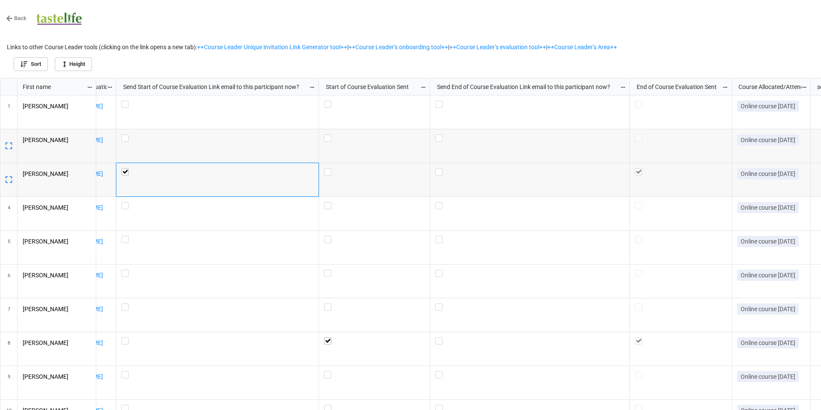
scroll to position [0, 0]
click at [643, 168] on label "grid" at bounding box center [683, 168] width 92 height 0
checkbox input "true"
checkbox input "false"
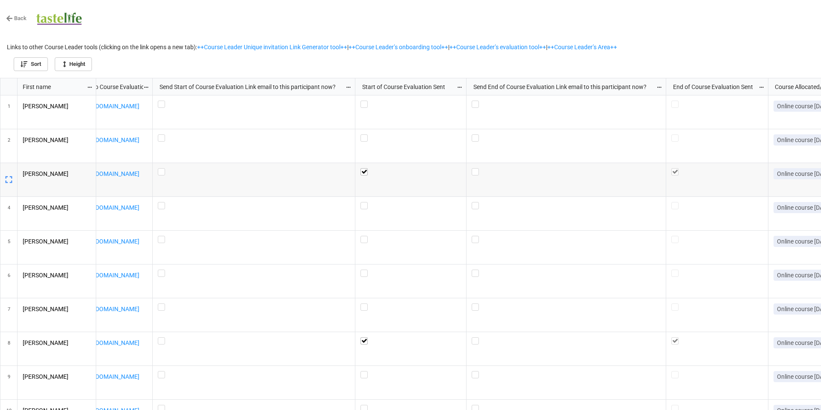
scroll to position [0, 190]
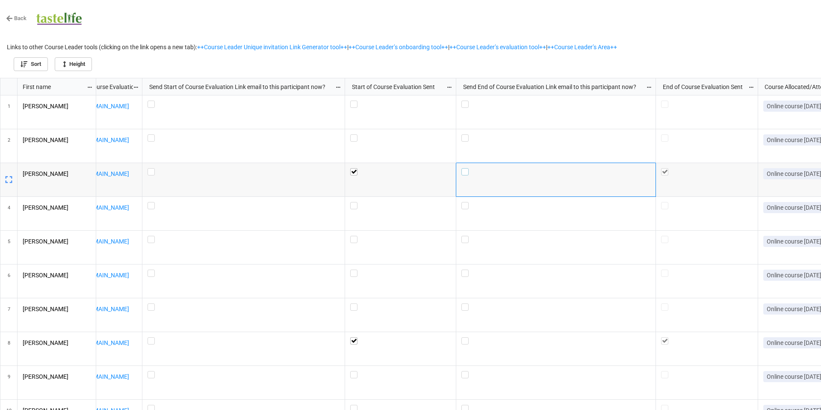
click at [465, 168] on label "grid" at bounding box center [556, 168] width 189 height 0
